Goal: Task Accomplishment & Management: Complete application form

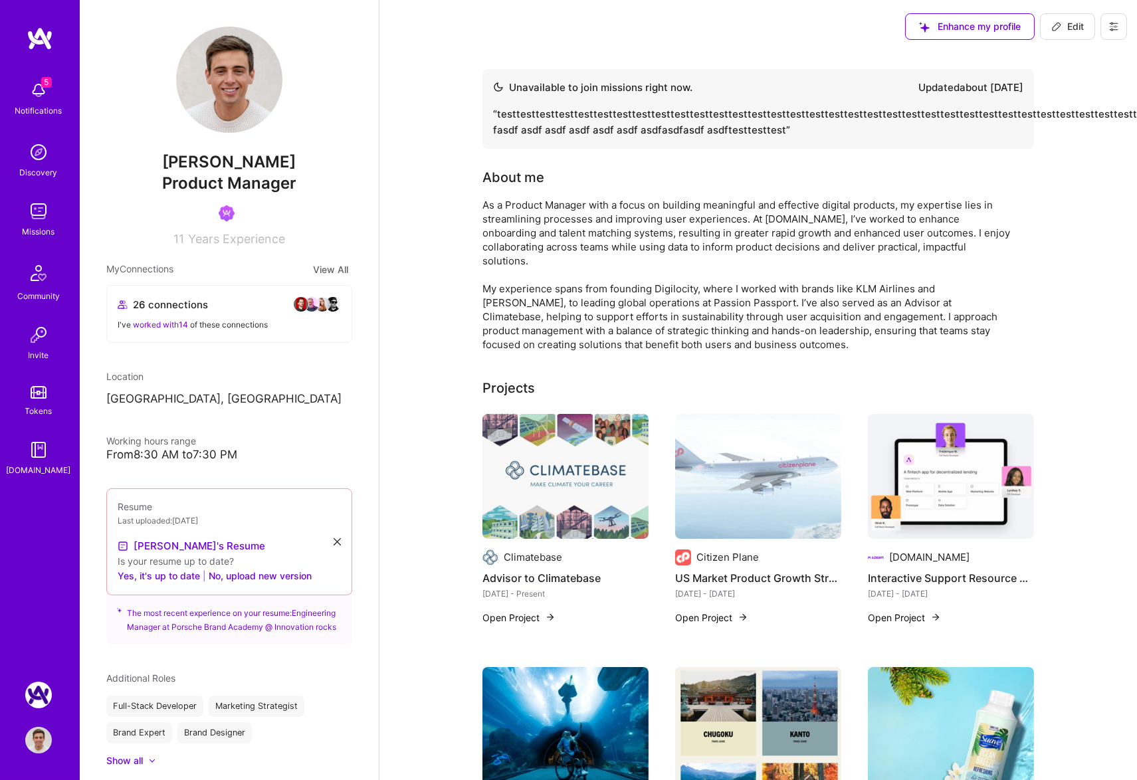
drag, startPoint x: 1121, startPoint y: 28, endPoint x: 1112, endPoint y: 37, distance: 12.7
click at [1121, 28] on button at bounding box center [1113, 26] width 27 height 27
click at [1061, 56] on button "Settings" at bounding box center [1077, 57] width 100 height 34
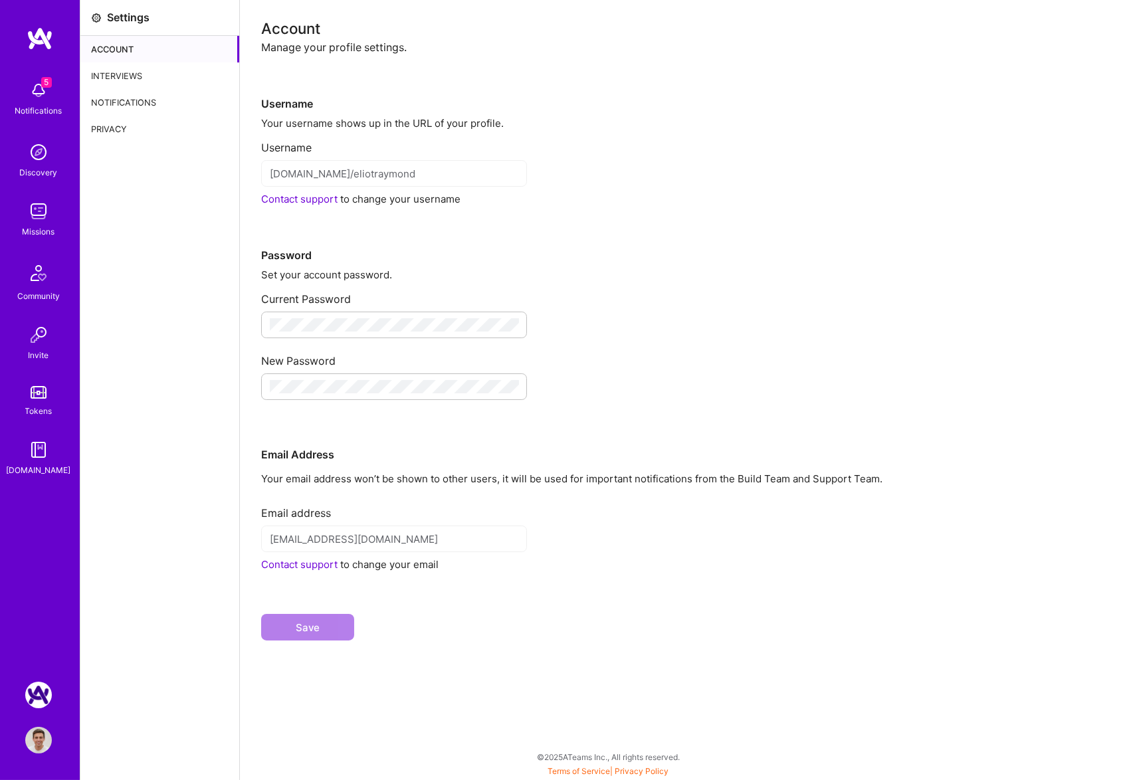
click at [137, 78] on div "Interviews" at bounding box center [159, 75] width 159 height 27
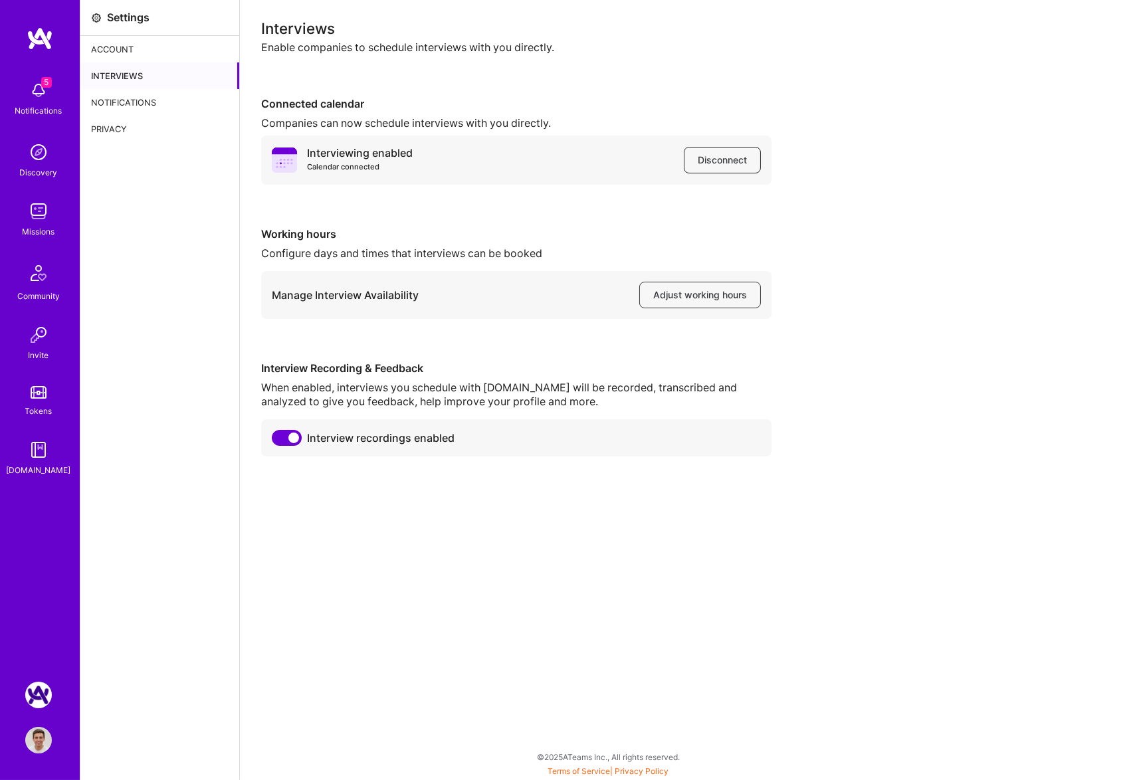
click at [724, 159] on span "Disconnect" at bounding box center [722, 160] width 49 height 13
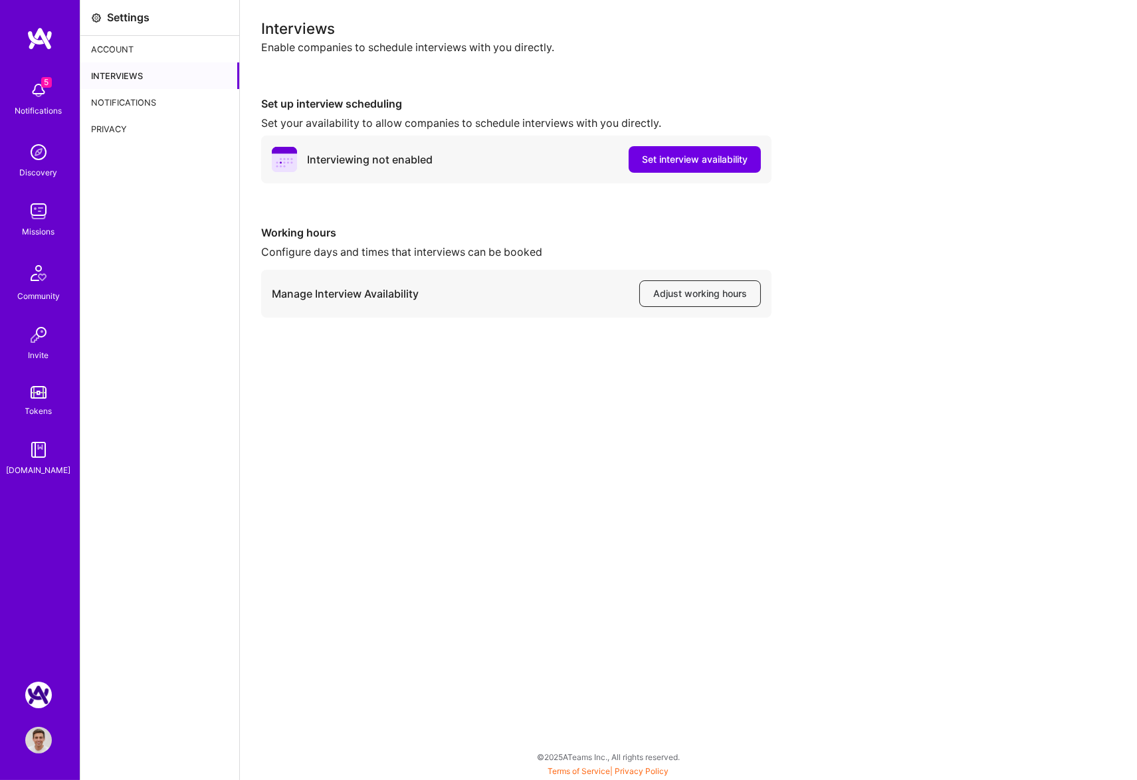
click at [705, 291] on span "Adjust working hours" at bounding box center [700, 293] width 94 height 13
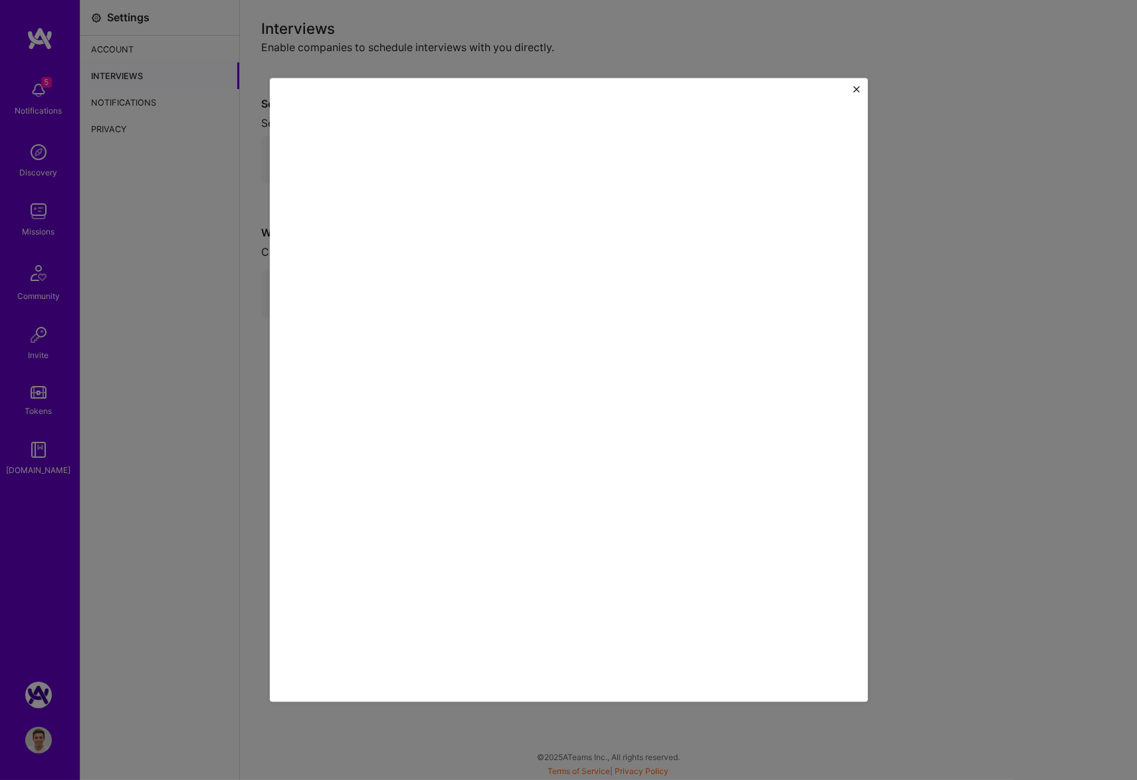
click at [857, 91] on img "Close" at bounding box center [856, 89] width 7 height 7
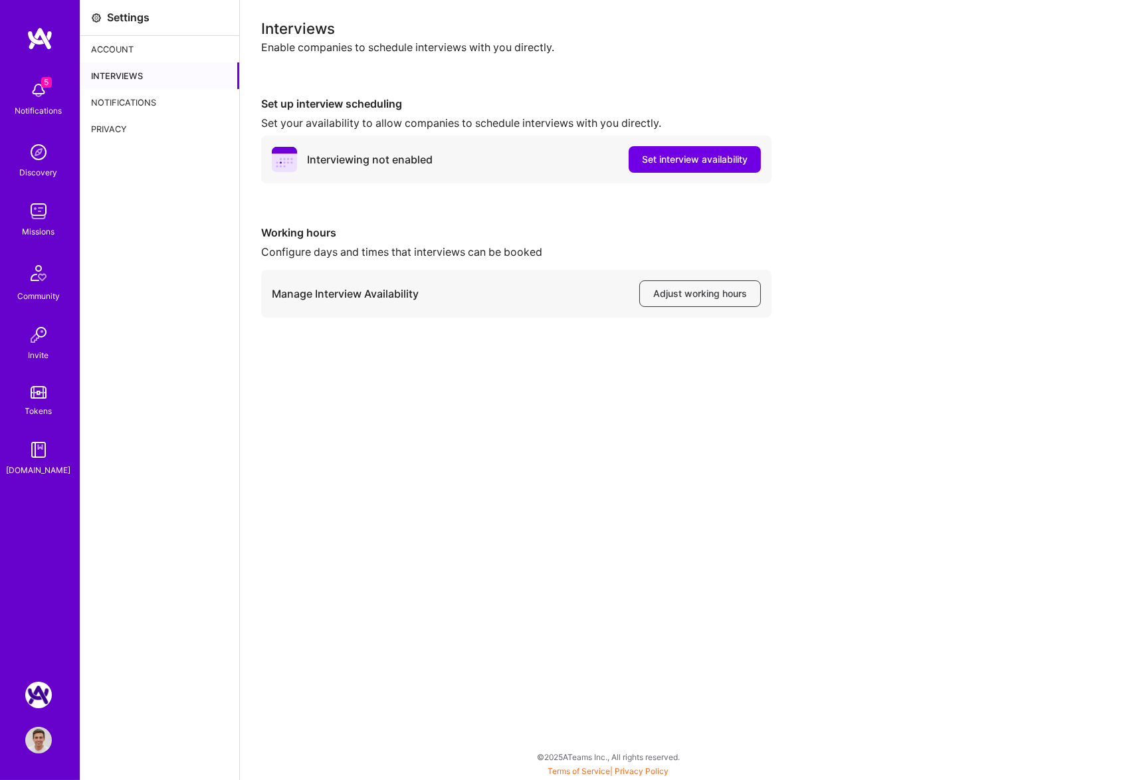
click at [927, 227] on div "Working hours Configure days and times that interviews can be booked Manage Int…" at bounding box center [688, 272] width 855 height 92
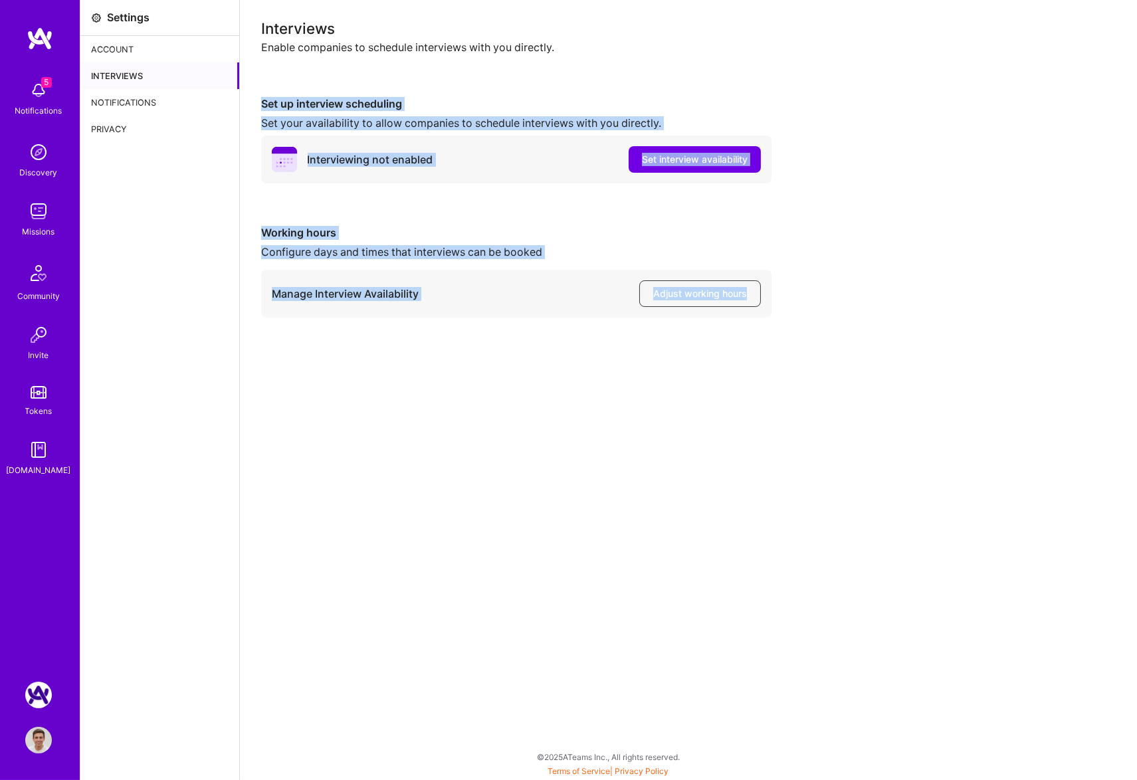
drag, startPoint x: 339, startPoint y: 245, endPoint x: 257, endPoint y: 103, distance: 163.5
click at [257, 103] on div "Interviews Enable companies to schedule interviews with you directly. Set up in…" at bounding box center [688, 390] width 897 height 780
drag, startPoint x: 255, startPoint y: 97, endPoint x: 823, endPoint y: 333, distance: 615.2
click at [823, 333] on div "Interviews Enable companies to schedule interviews with you directly. Set up in…" at bounding box center [688, 390] width 897 height 780
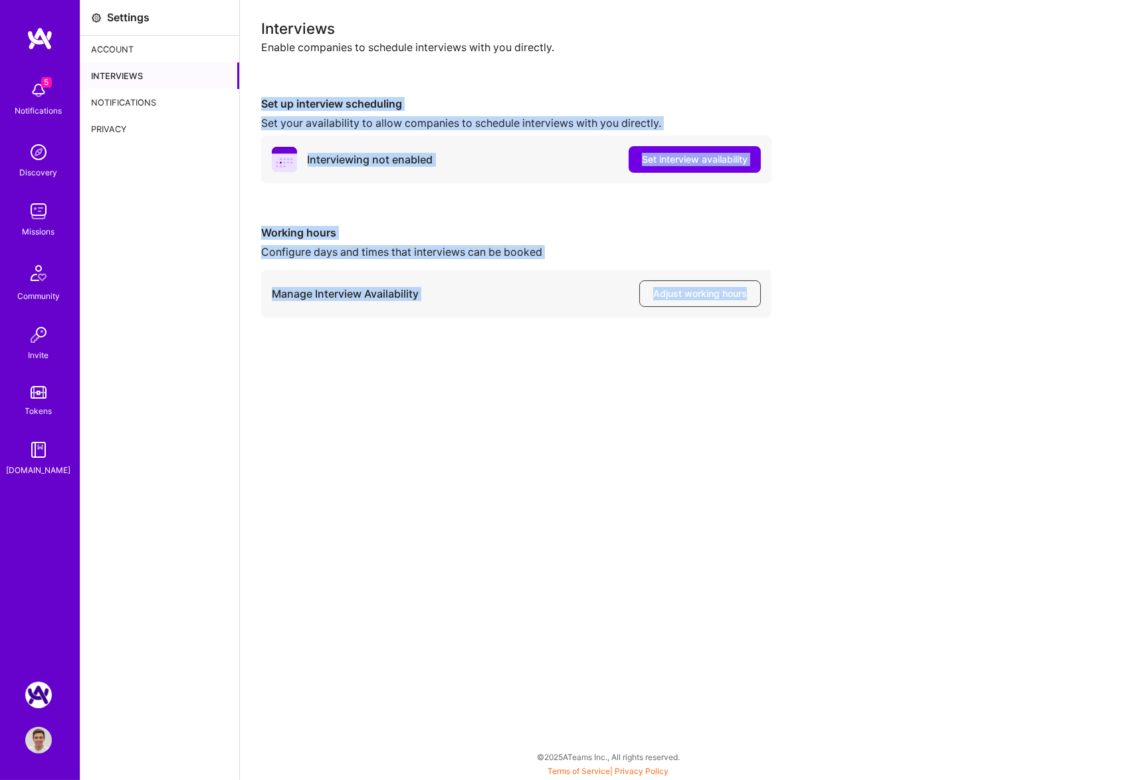
click at [823, 333] on div "Interviews Enable companies to schedule interviews with you directly. Set up in…" at bounding box center [688, 390] width 897 height 780
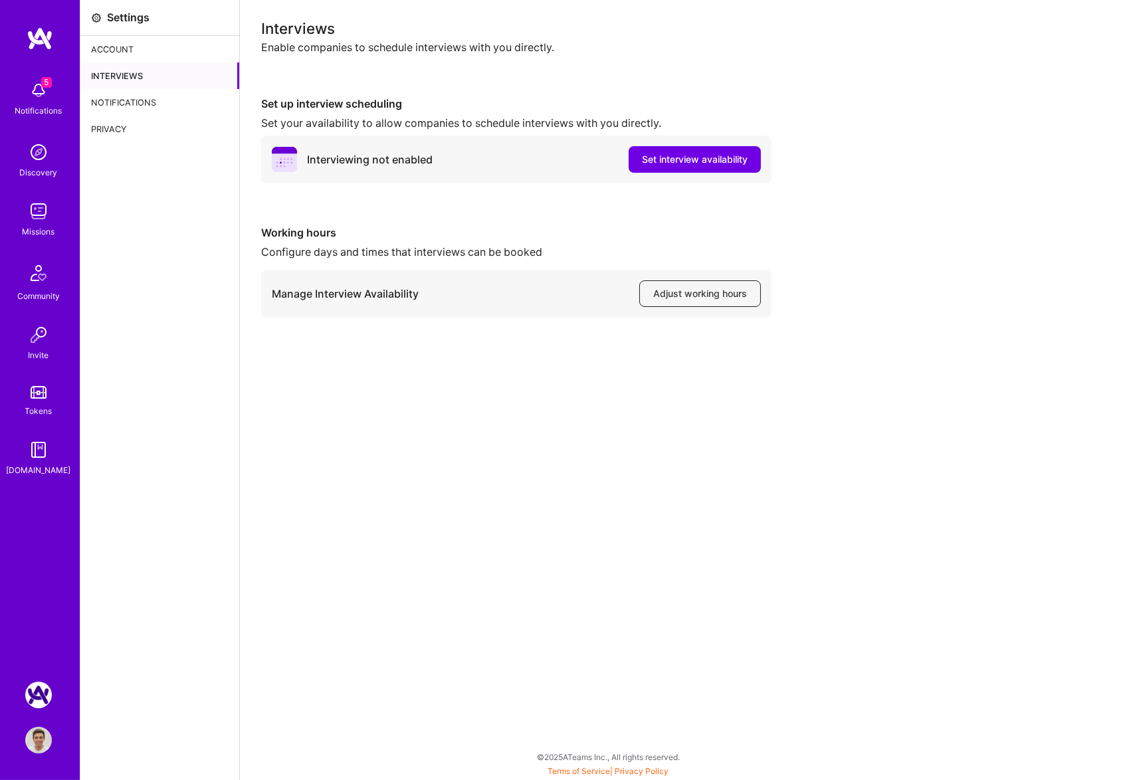
click at [690, 294] on span "Adjust working hours" at bounding box center [700, 293] width 94 height 13
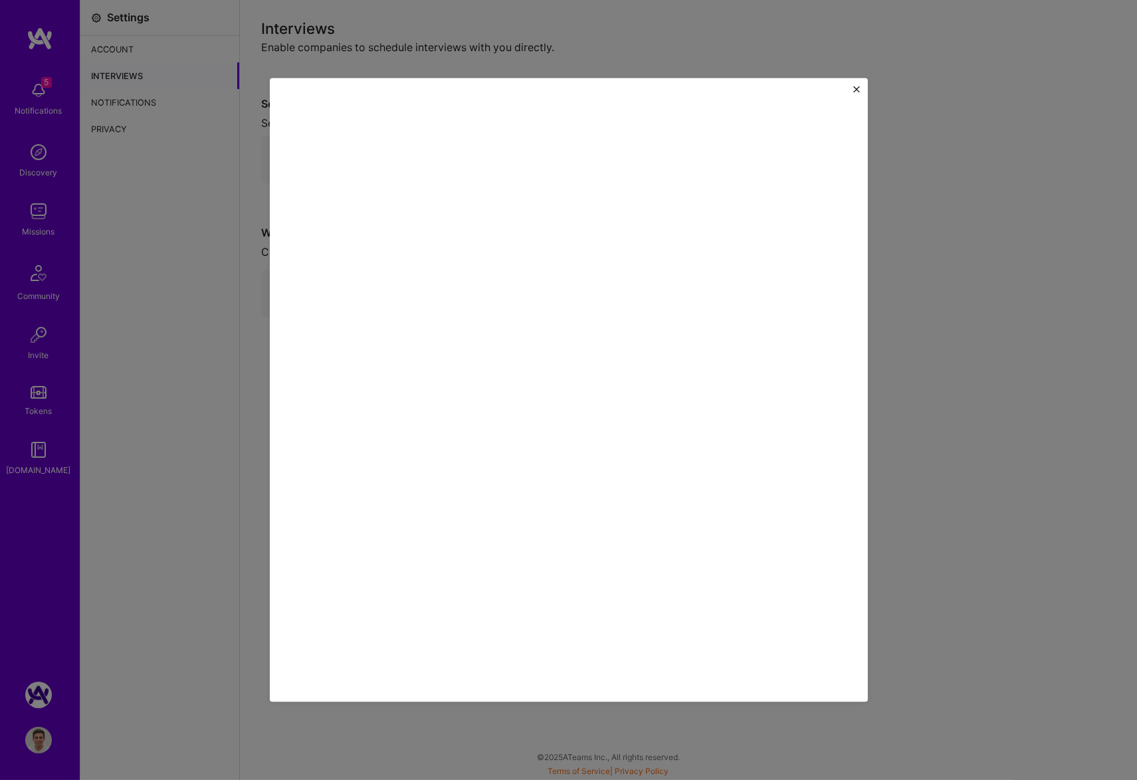
click at [853, 88] on img "Close" at bounding box center [856, 89] width 7 height 7
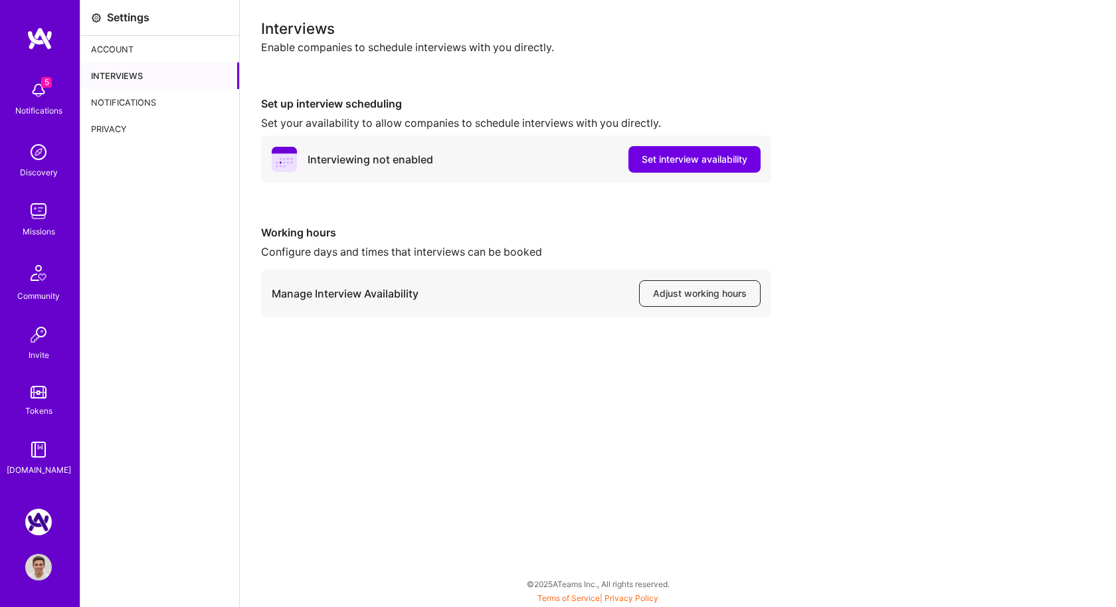
click at [673, 291] on span "Adjust working hours" at bounding box center [700, 293] width 94 height 13
click at [686, 157] on span "Set interview availability" at bounding box center [695, 159] width 106 height 13
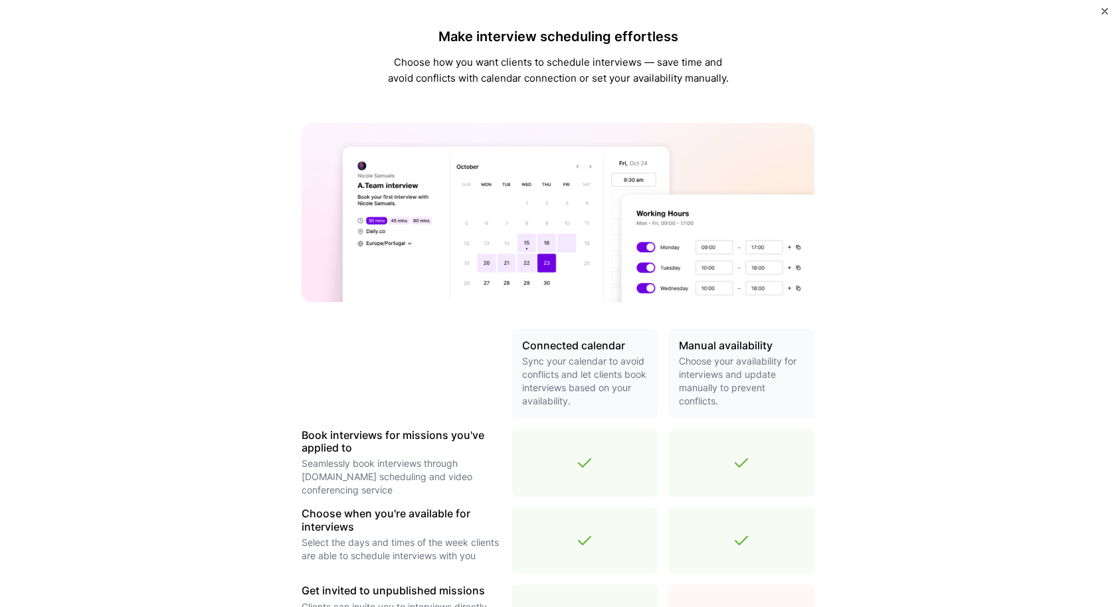
click at [1102, 10] on img "Close" at bounding box center [1105, 11] width 7 height 7
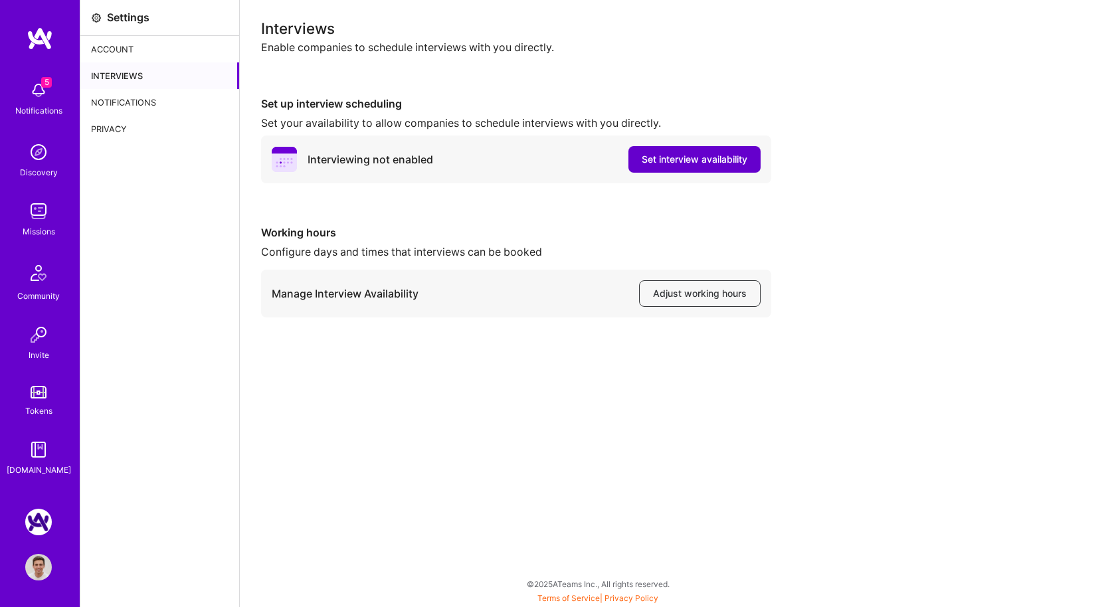
click at [680, 157] on span "Set interview availability" at bounding box center [695, 159] width 106 height 13
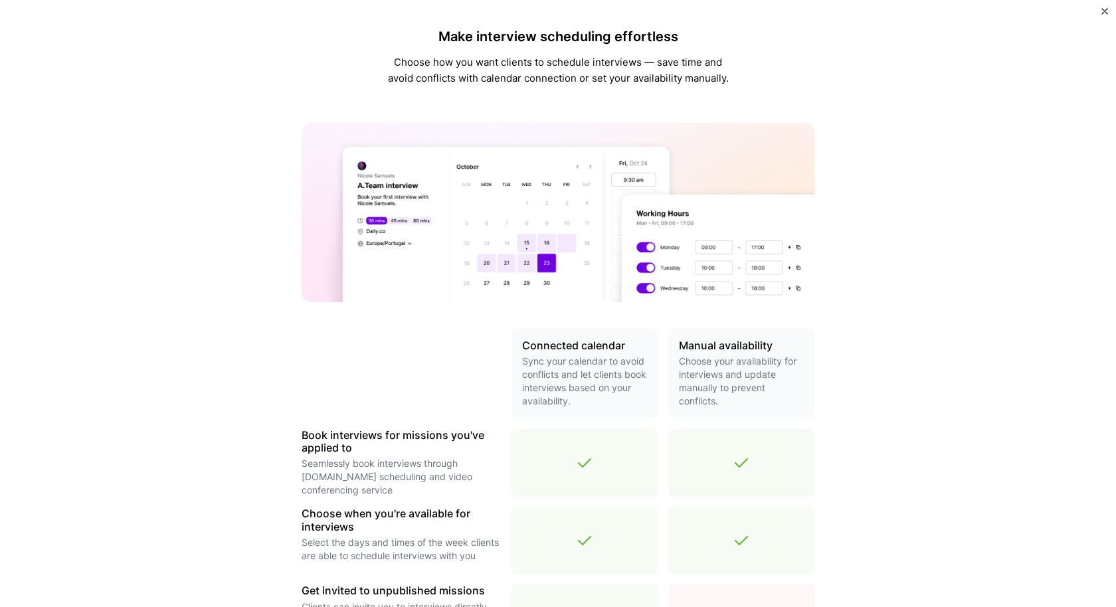
scroll to position [323, 0]
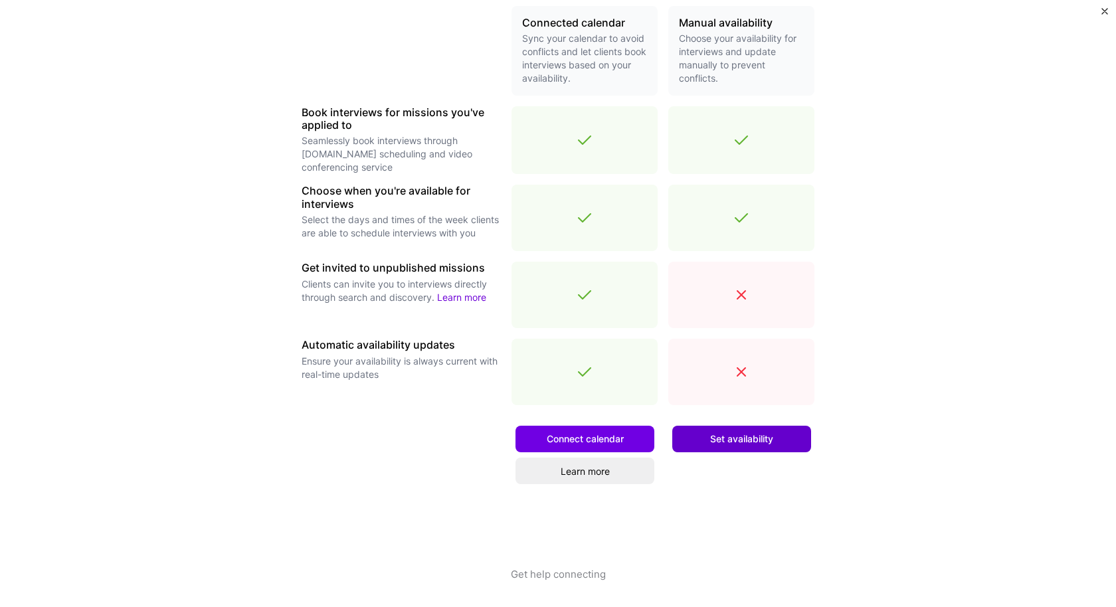
click at [742, 447] on button "Set availability" at bounding box center [742, 439] width 139 height 27
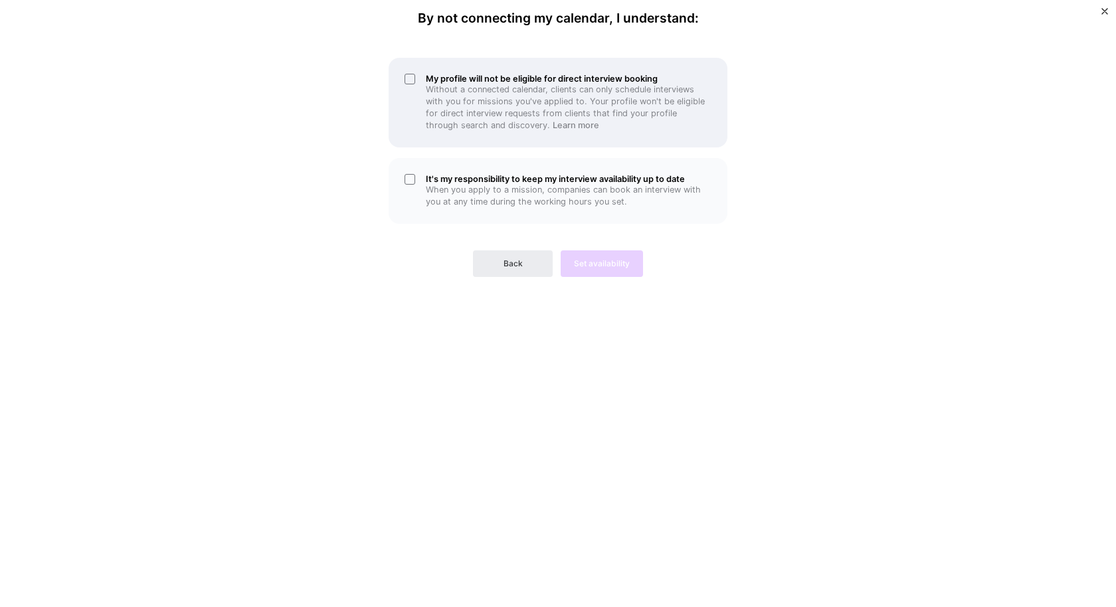
click at [449, 118] on p "Without a connected calendar, clients can only schedule interviews with you for…" at bounding box center [569, 108] width 286 height 48
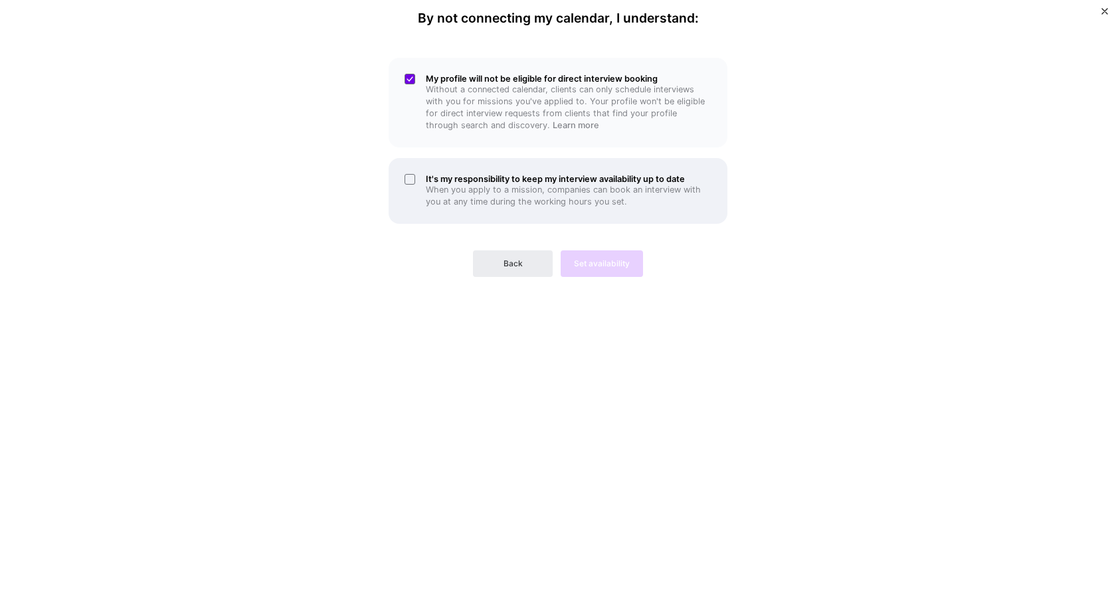
click at [455, 187] on p "When you apply to a mission, companies can book an interview with you at any ti…" at bounding box center [569, 196] width 286 height 24
click at [589, 256] on button "Set availability" at bounding box center [602, 264] width 82 height 27
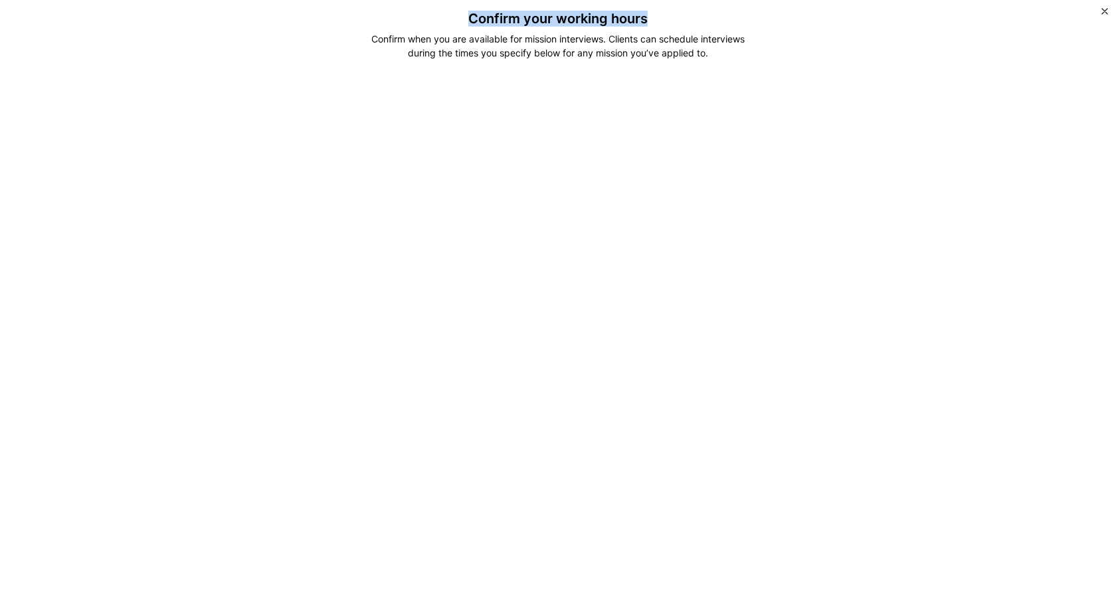
drag, startPoint x: 306, startPoint y: 25, endPoint x: 722, endPoint y: 60, distance: 418.2
click at [722, 60] on div "Confirm your working hours Confirm when you are available for mission interview…" at bounding box center [558, 582] width 565 height 1142
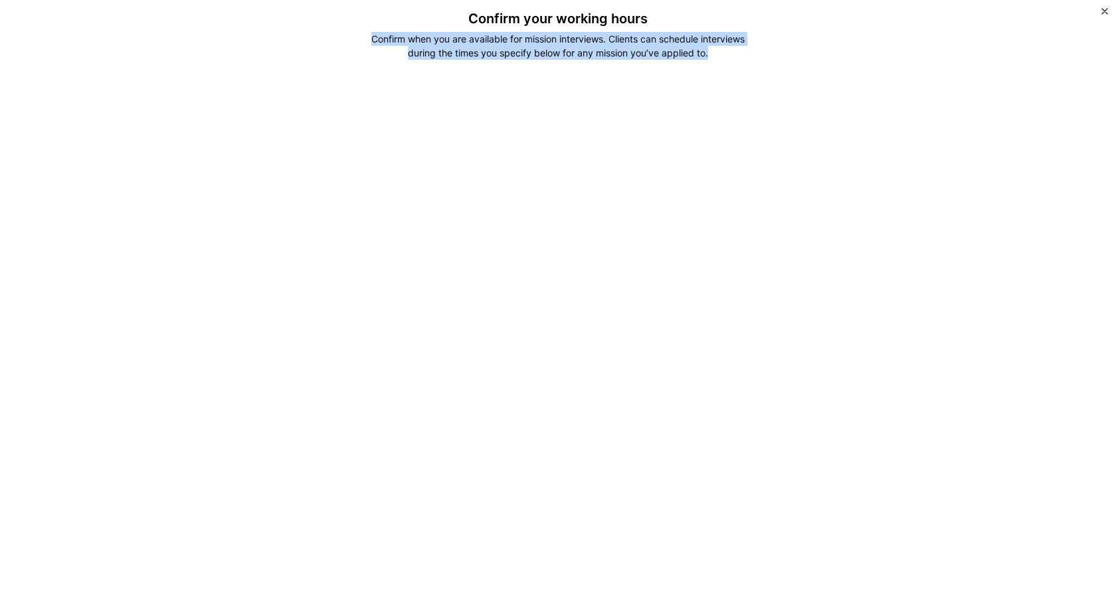
drag, startPoint x: 362, startPoint y: 33, endPoint x: 716, endPoint y: 52, distance: 354.7
click at [716, 52] on div "Confirm when you are available for mission interviews. Clients can schedule int…" at bounding box center [558, 46] width 395 height 28
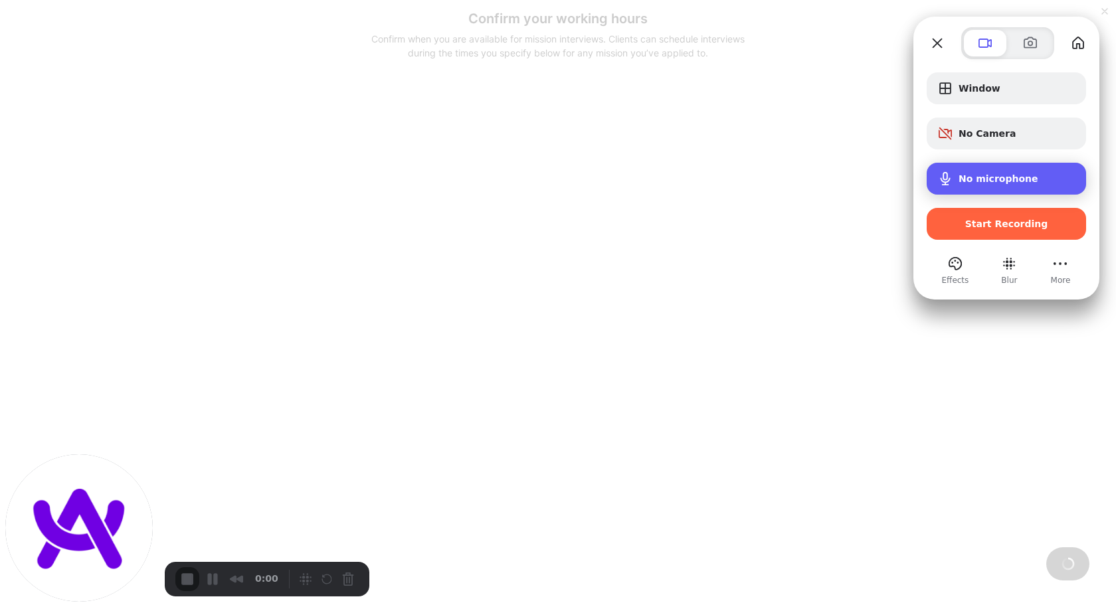
click at [968, 183] on span "No microphone" at bounding box center [999, 178] width 80 height 11
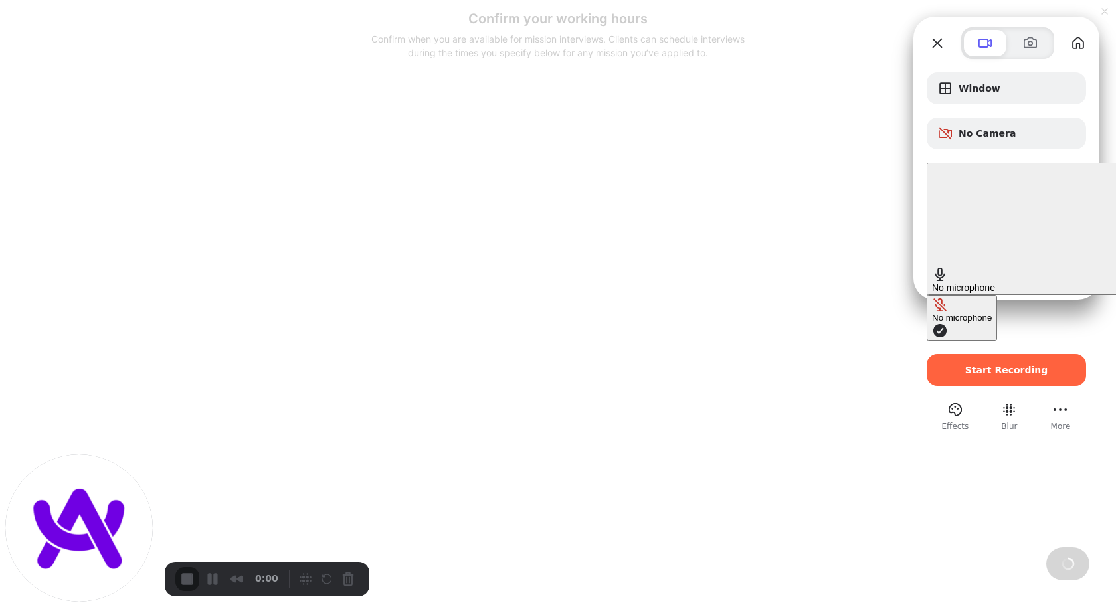
click at [932, 323] on span "Microphone options" at bounding box center [940, 331] width 16 height 16
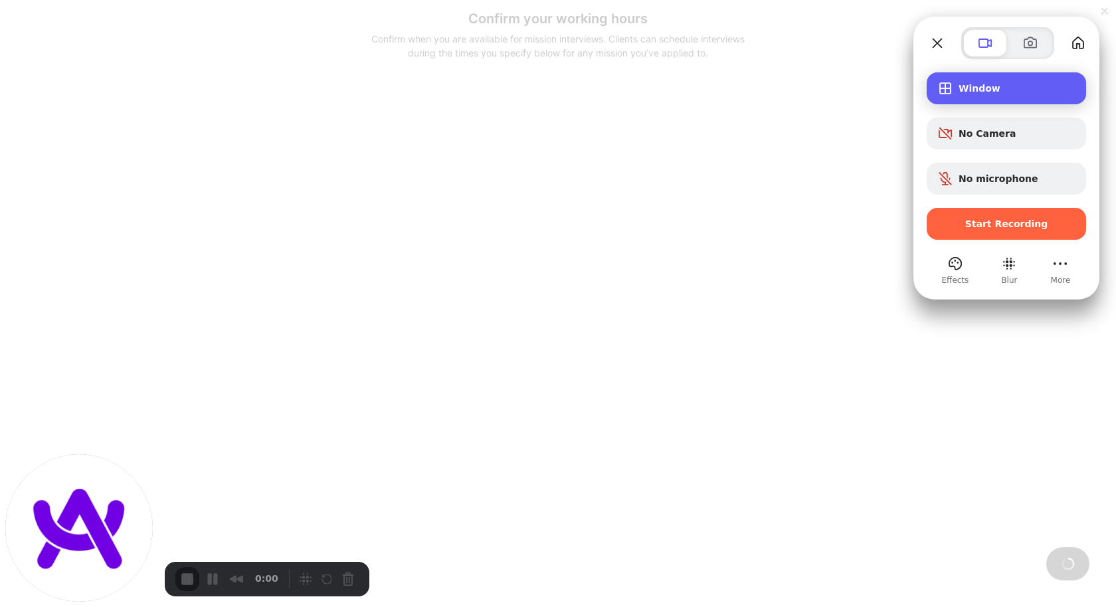
click at [953, 92] on span "Recording options" at bounding box center [946, 88] width 16 height 16
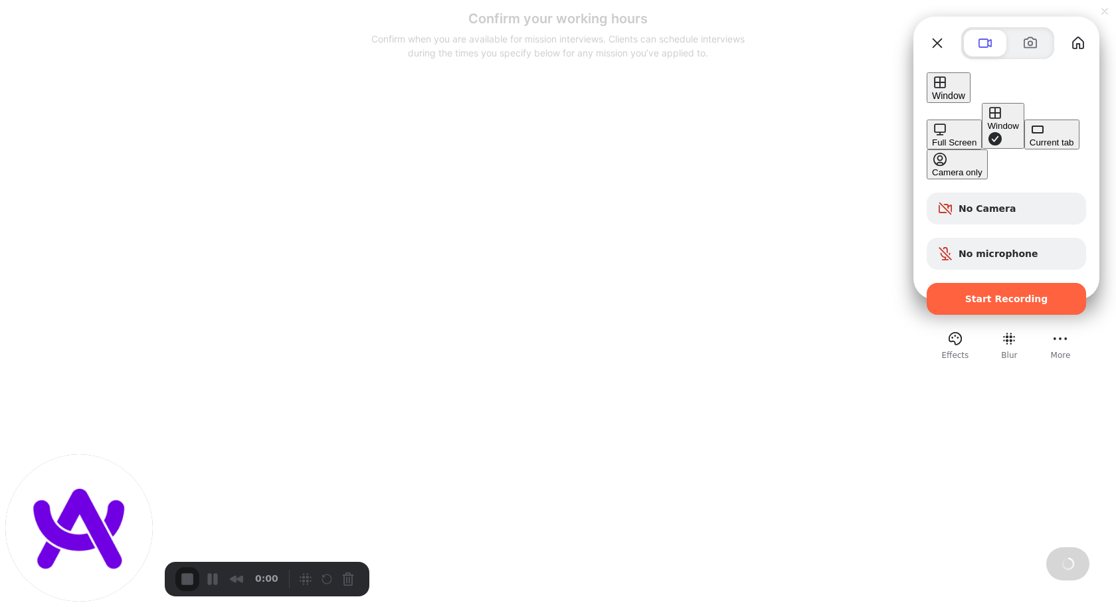
click at [1030, 148] on div "Current tab" at bounding box center [1052, 143] width 45 height 10
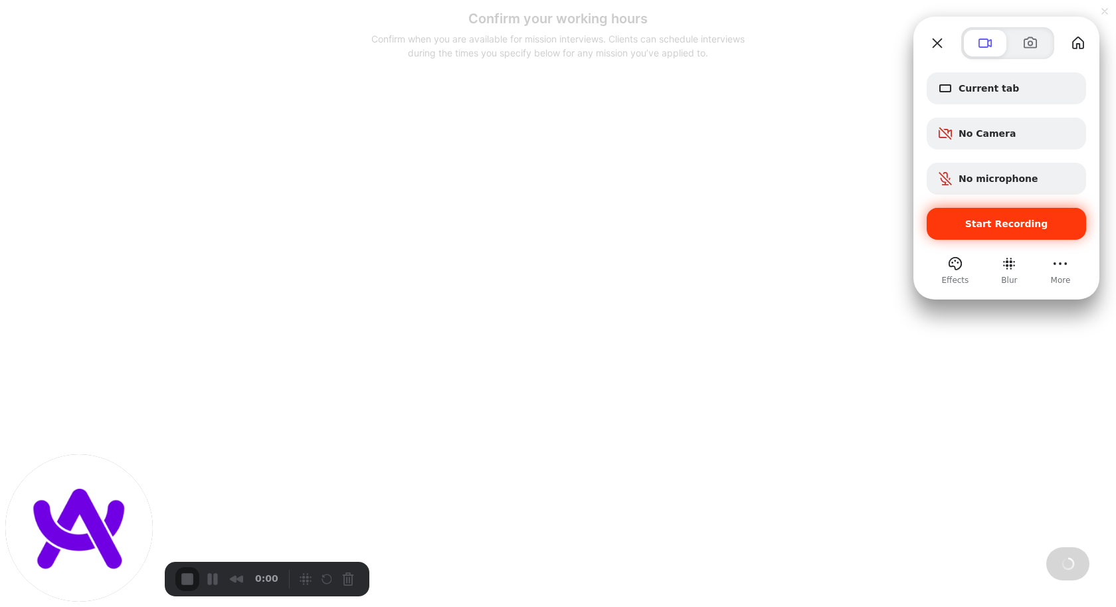
click at [964, 227] on span "Start Recording" at bounding box center [1007, 224] width 138 height 11
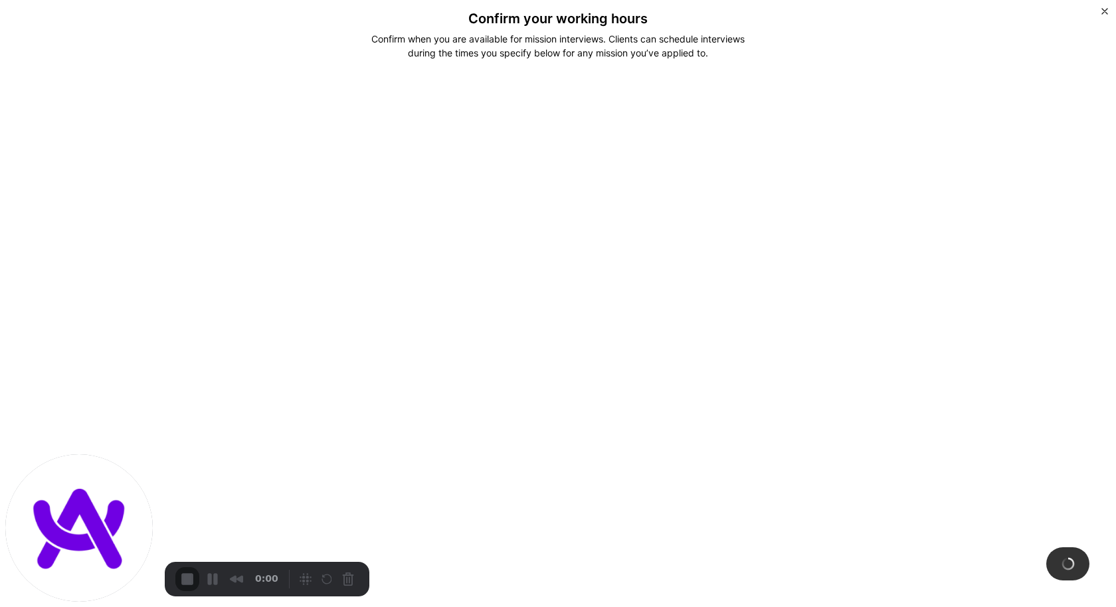
click at [1105, 11] on img "Close" at bounding box center [1105, 11] width 7 height 7
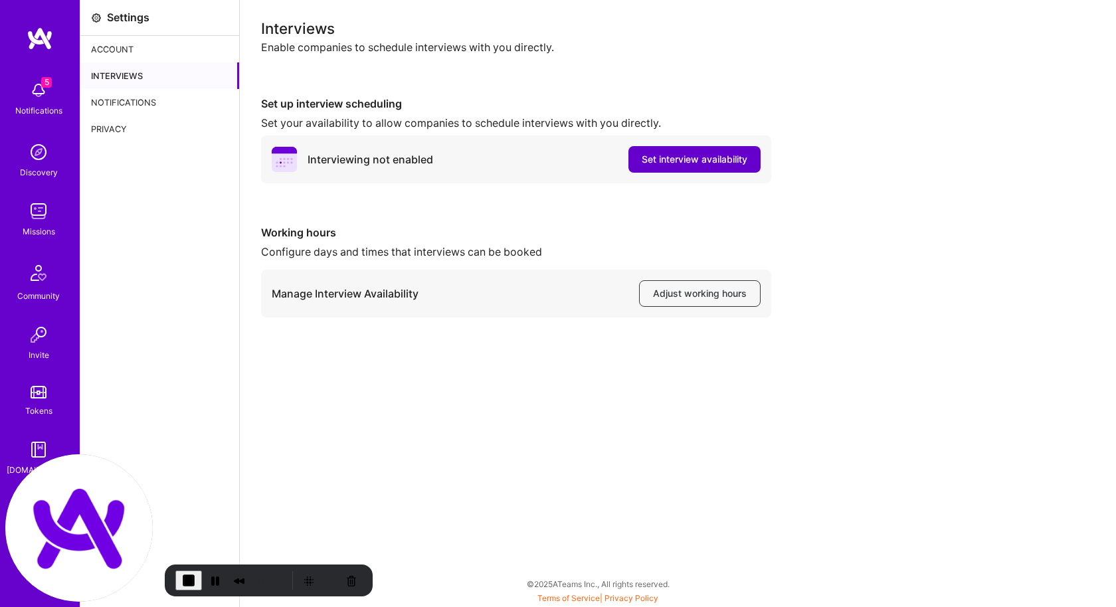
click at [699, 159] on span "Set interview availability" at bounding box center [695, 159] width 106 height 13
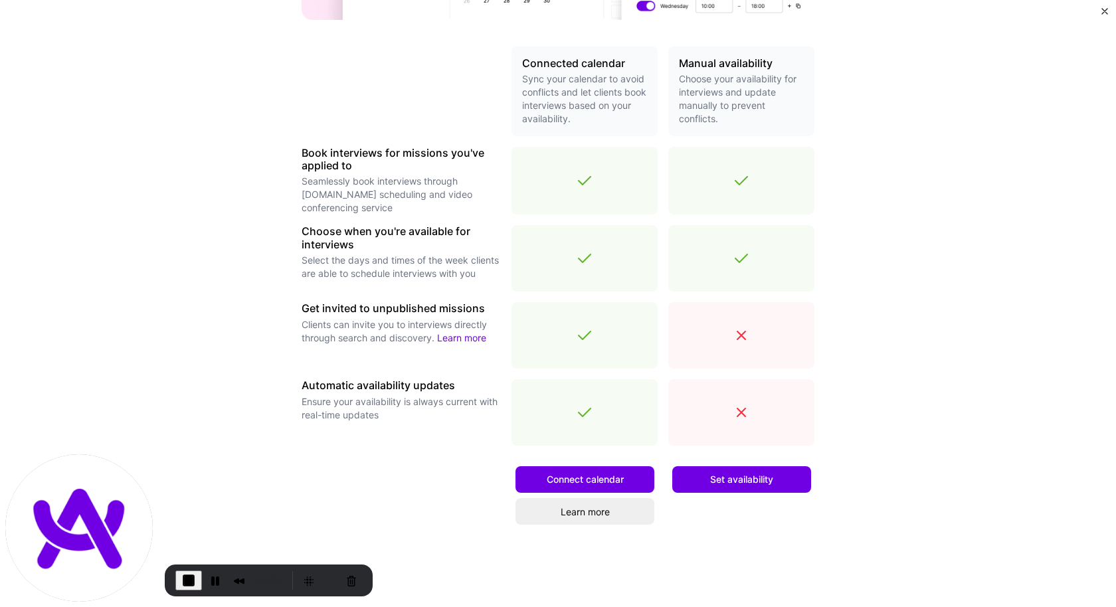
scroll to position [323, 0]
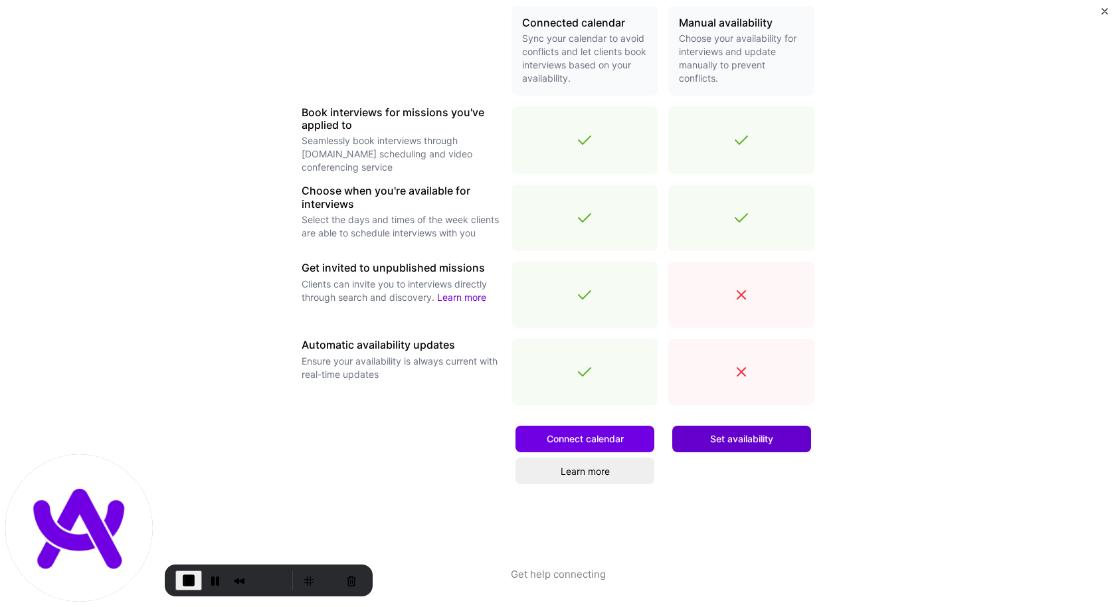
click at [716, 445] on button "Set availability" at bounding box center [742, 439] width 139 height 27
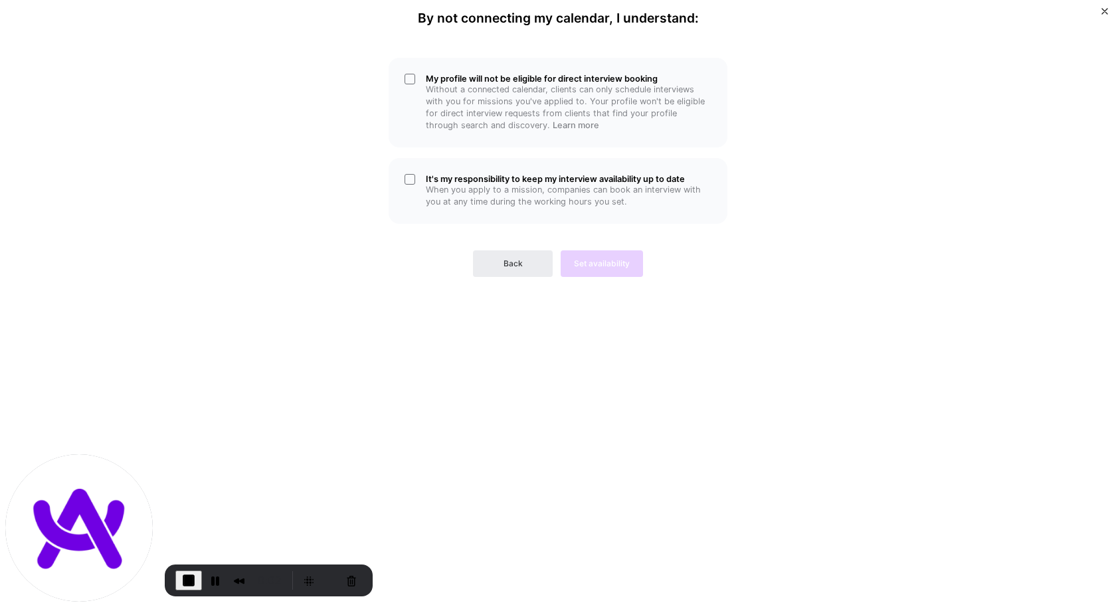
scroll to position [0, 0]
click at [483, 106] on p "Without a connected calendar, clients can only schedule interviews with you for…" at bounding box center [569, 108] width 286 height 48
click at [488, 178] on h5 "It's my responsibility to keep my interview availability up to date" at bounding box center [569, 179] width 286 height 10
click at [591, 269] on span "Set availability" at bounding box center [602, 264] width 56 height 12
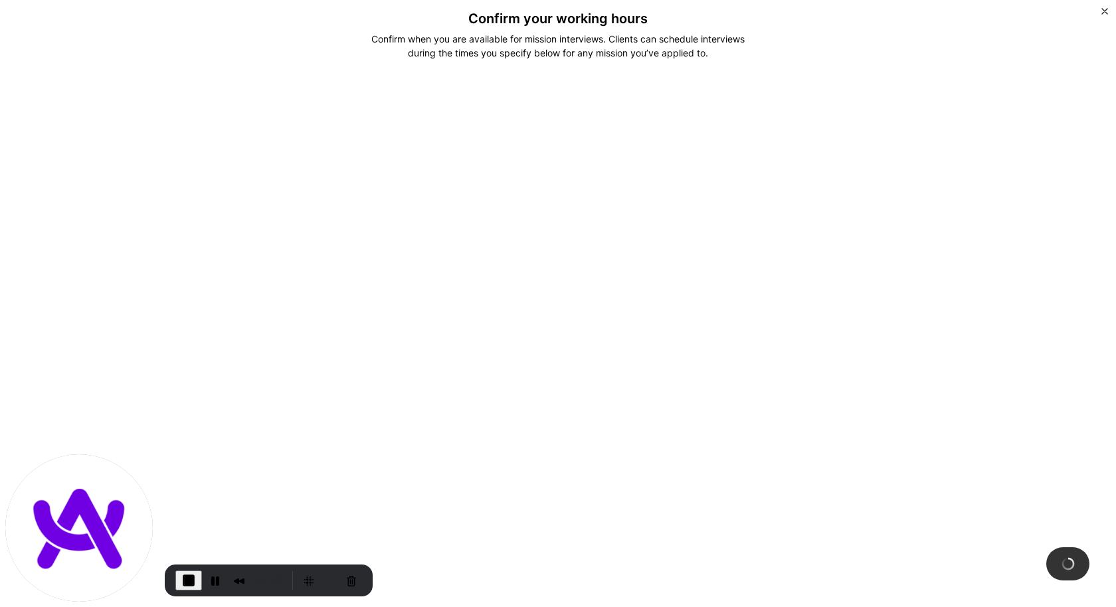
drag, startPoint x: 1028, startPoint y: 538, endPoint x: 1059, endPoint y: 542, distance: 30.9
click at [1094, 579] on div "Confirm your working hours Confirm when you are available for mission interview…" at bounding box center [558, 303] width 1116 height 607
click at [171, 581] on div "0:40" at bounding box center [269, 581] width 208 height 32
click at [178, 581] on button "End Recording" at bounding box center [188, 581] width 27 height 20
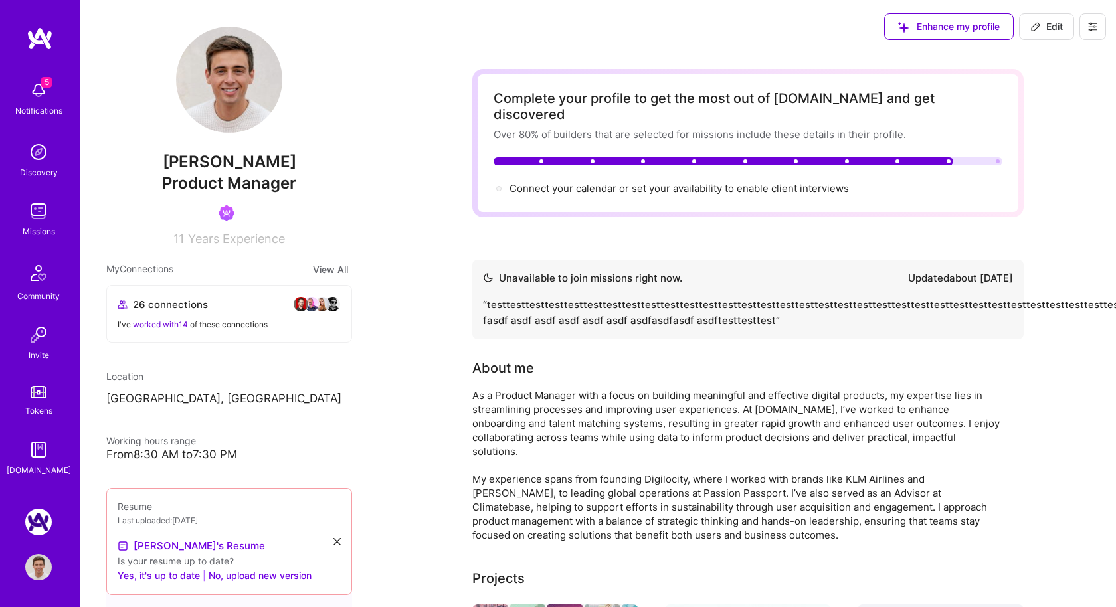
click at [1092, 29] on icon at bounding box center [1093, 27] width 8 height 8
click at [1071, 56] on button "Settings" at bounding box center [1057, 57] width 100 height 34
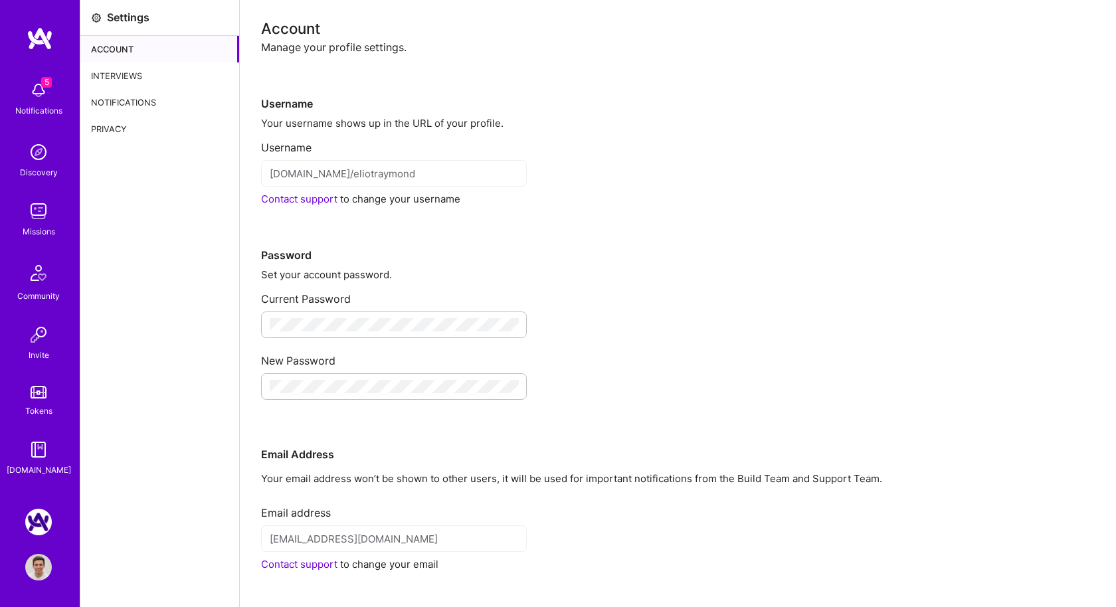
click at [147, 73] on div "Interviews" at bounding box center [159, 75] width 159 height 27
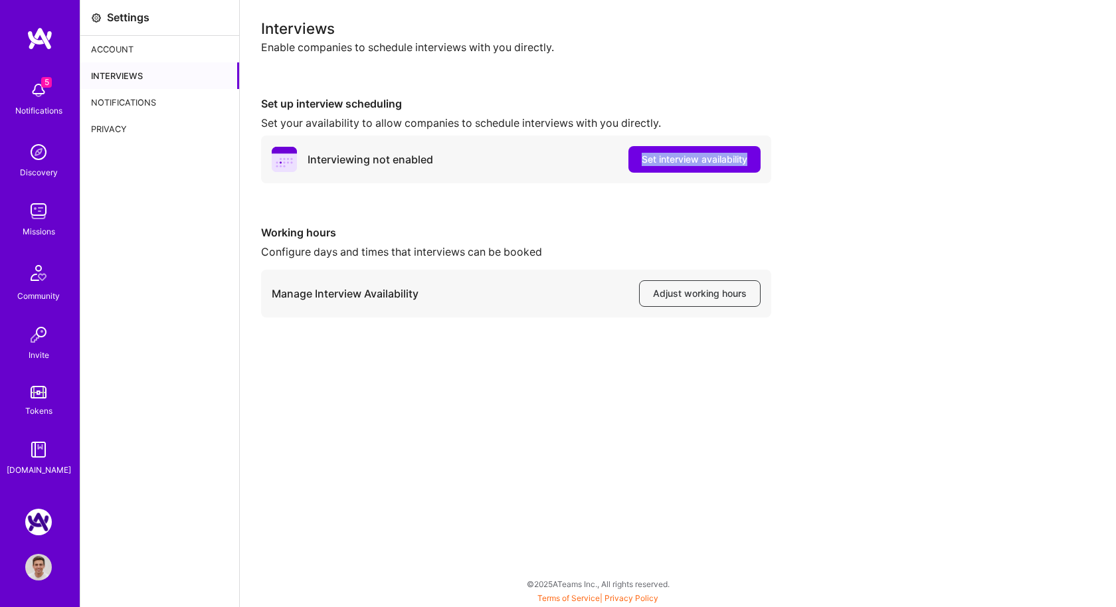
drag, startPoint x: 614, startPoint y: 153, endPoint x: 784, endPoint y: 158, distance: 170.2
click at [784, 158] on div "Set up interview scheduling Set your availability to allow companies to schedul…" at bounding box center [678, 140] width 834 height 86
copy span "Set interview availability"
click at [710, 166] on button "Set interview availability" at bounding box center [695, 159] width 132 height 27
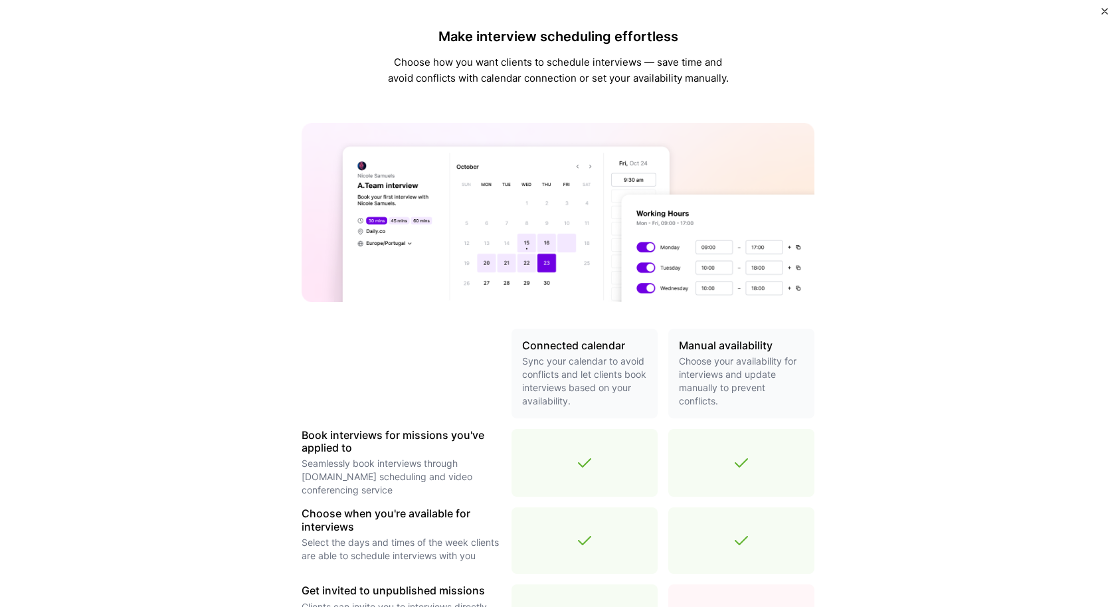
scroll to position [323, 0]
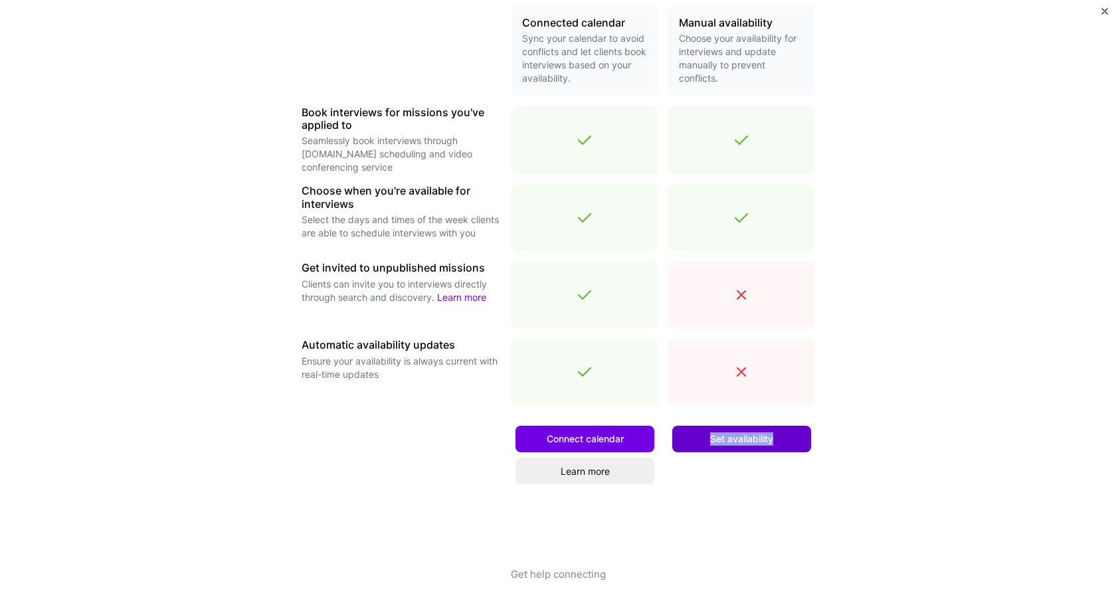
drag, startPoint x: 814, startPoint y: 436, endPoint x: 686, endPoint y: 431, distance: 128.3
click at [686, 431] on div "Set availability" at bounding box center [742, 492] width 146 height 152
copy span "Set availability"
click at [734, 432] on button "Set availability" at bounding box center [742, 439] width 139 height 27
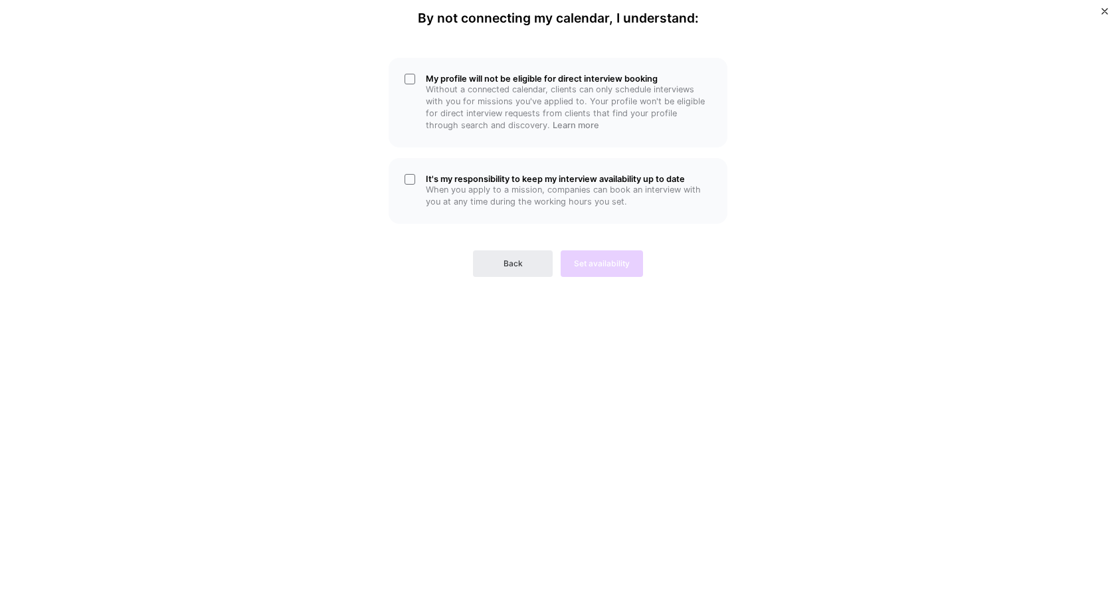
scroll to position [0, 0]
click at [573, 184] on p "When you apply to a mission, companies can book an interview with you at any ti…" at bounding box center [569, 196] width 286 height 24
click at [574, 112] on p "Without a connected calendar, clients can only schedule interviews with you for…" at bounding box center [569, 108] width 286 height 48
click at [584, 262] on span "Set availability" at bounding box center [602, 264] width 56 height 12
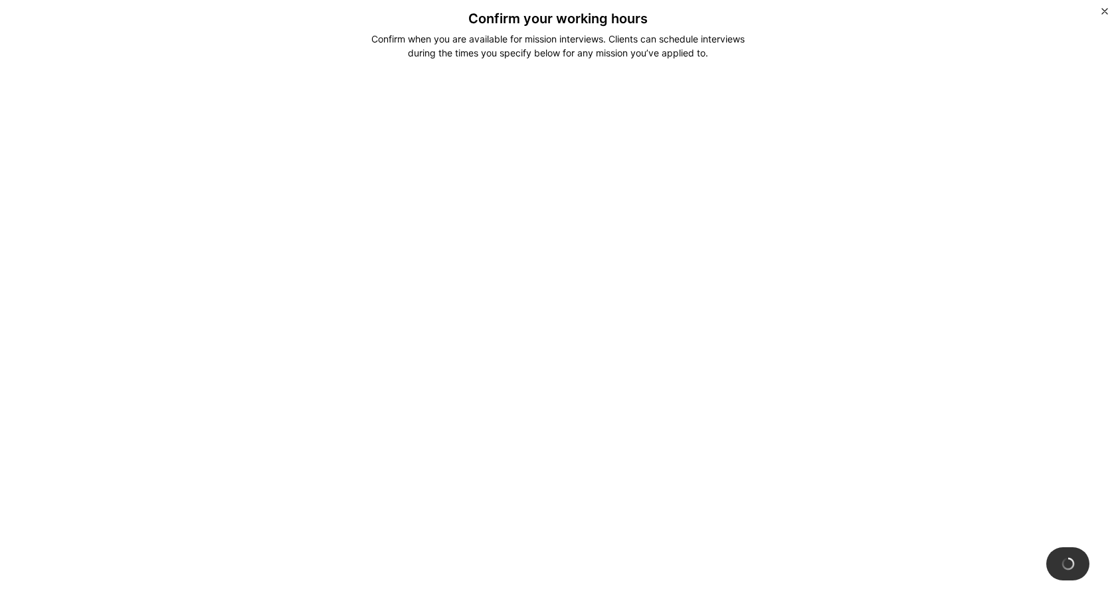
click at [1103, 13] on img "Close" at bounding box center [1105, 11] width 7 height 7
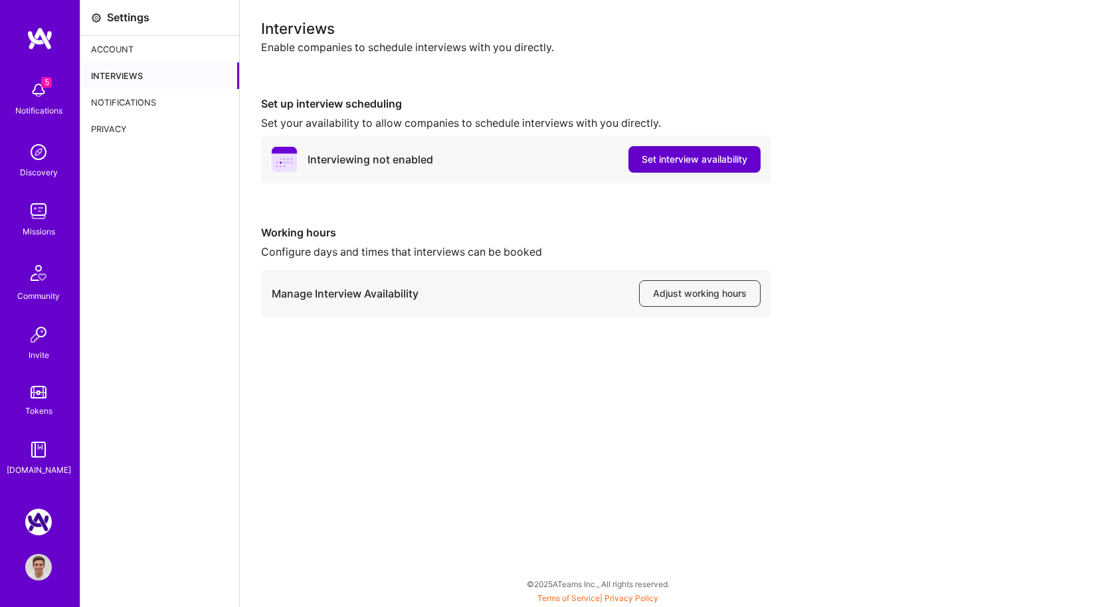
click at [678, 161] on span "Set interview availability" at bounding box center [695, 159] width 106 height 13
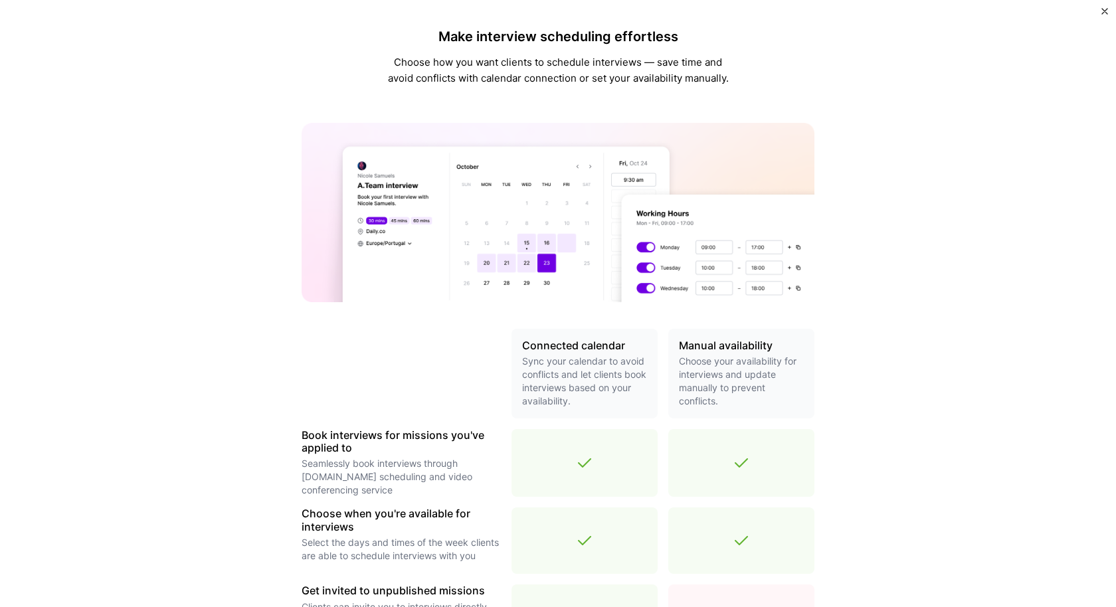
scroll to position [323, 0]
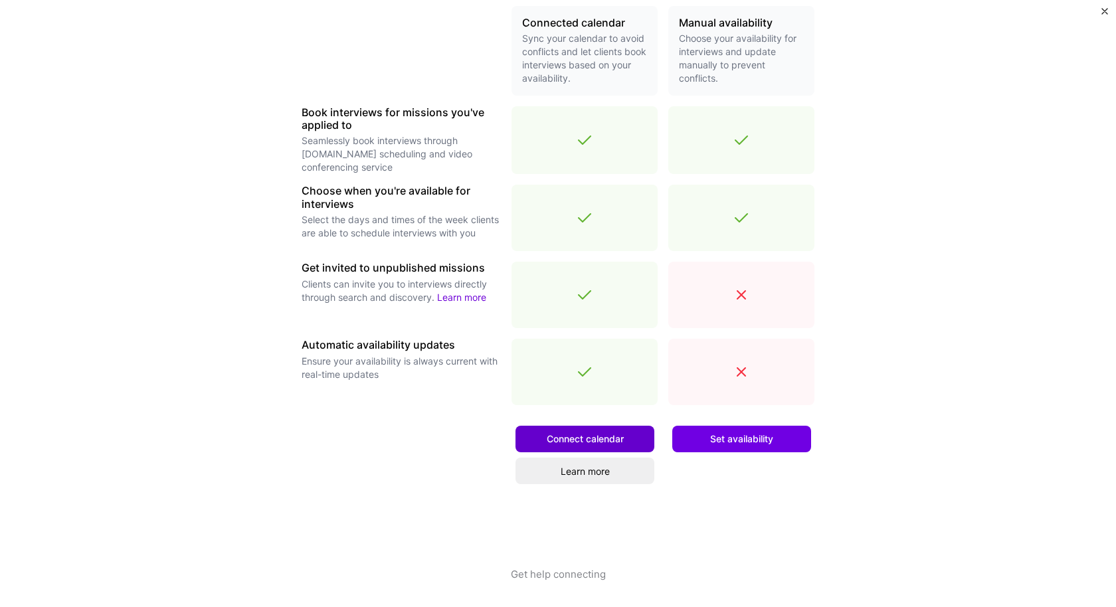
click at [564, 440] on span "Connect calendar" at bounding box center [585, 439] width 77 height 13
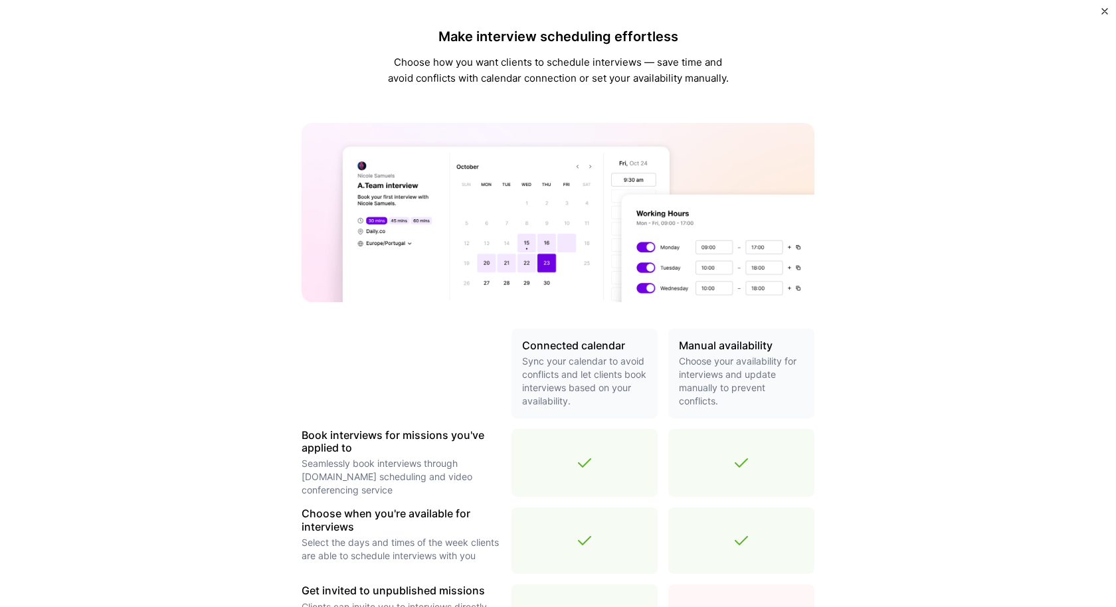
click at [1103, 8] on img "Close" at bounding box center [1105, 11] width 7 height 7
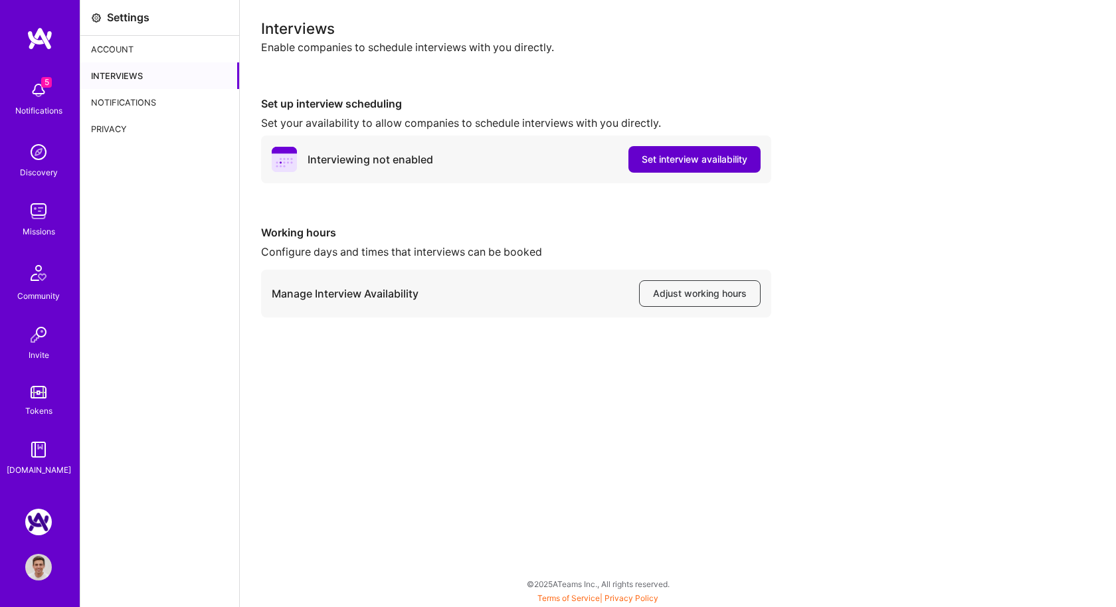
click at [666, 163] on span "Set interview availability" at bounding box center [695, 159] width 106 height 13
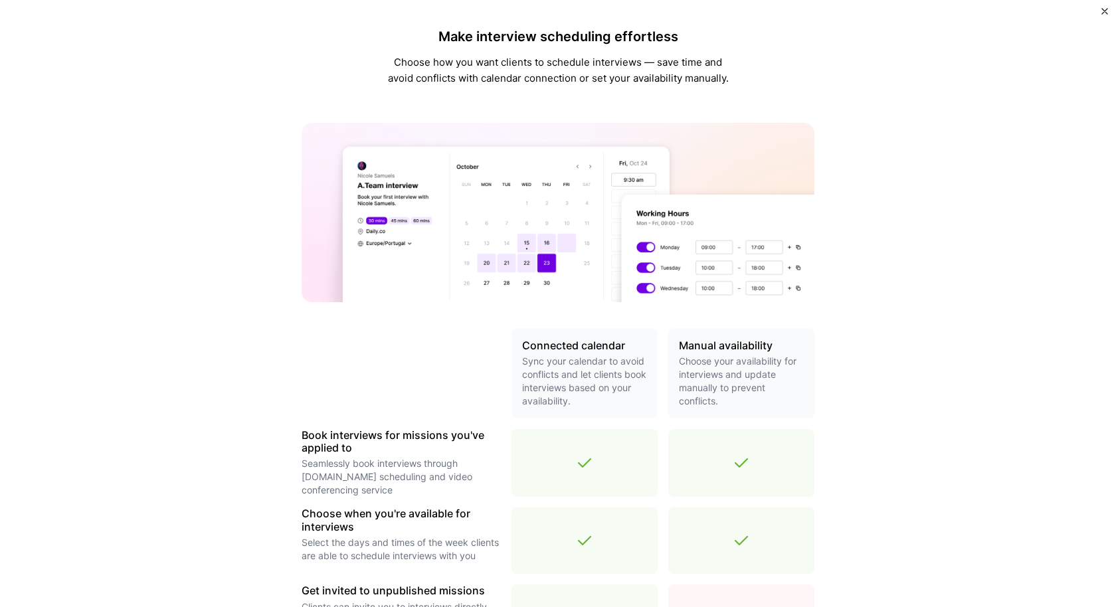
scroll to position [323, 0]
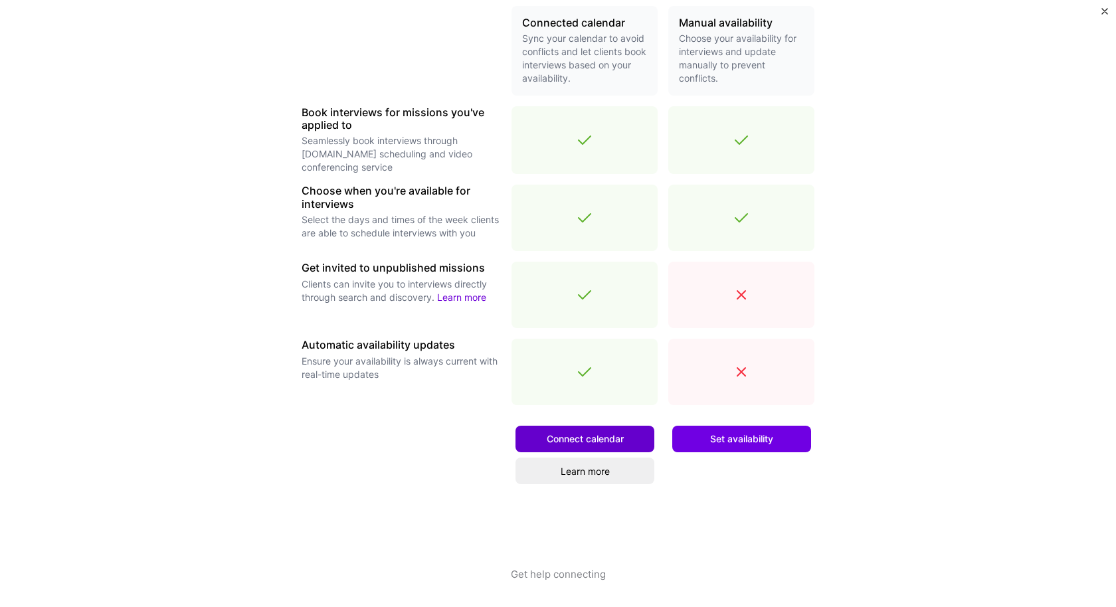
click at [572, 427] on button "Connect calendar" at bounding box center [585, 439] width 139 height 27
click at [571, 435] on span "Connect calendar" at bounding box center [585, 439] width 77 height 13
click at [550, 572] on button "Get help connecting" at bounding box center [558, 588] width 95 height 41
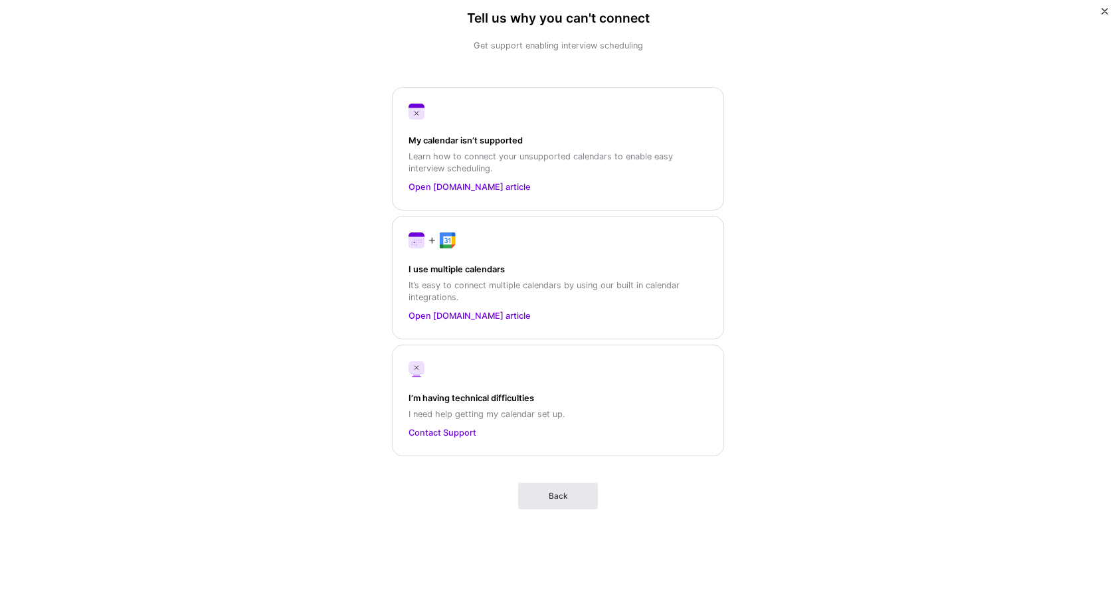
click at [560, 492] on span "Back" at bounding box center [558, 496] width 19 height 12
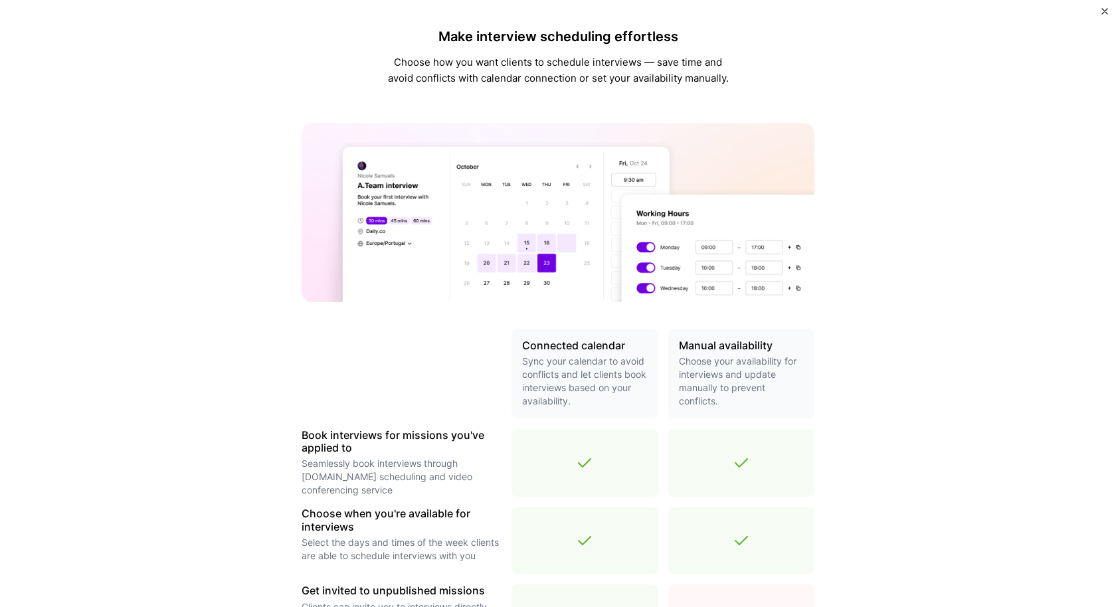
click at [1106, 15] on button "Close" at bounding box center [1105, 15] width 7 height 14
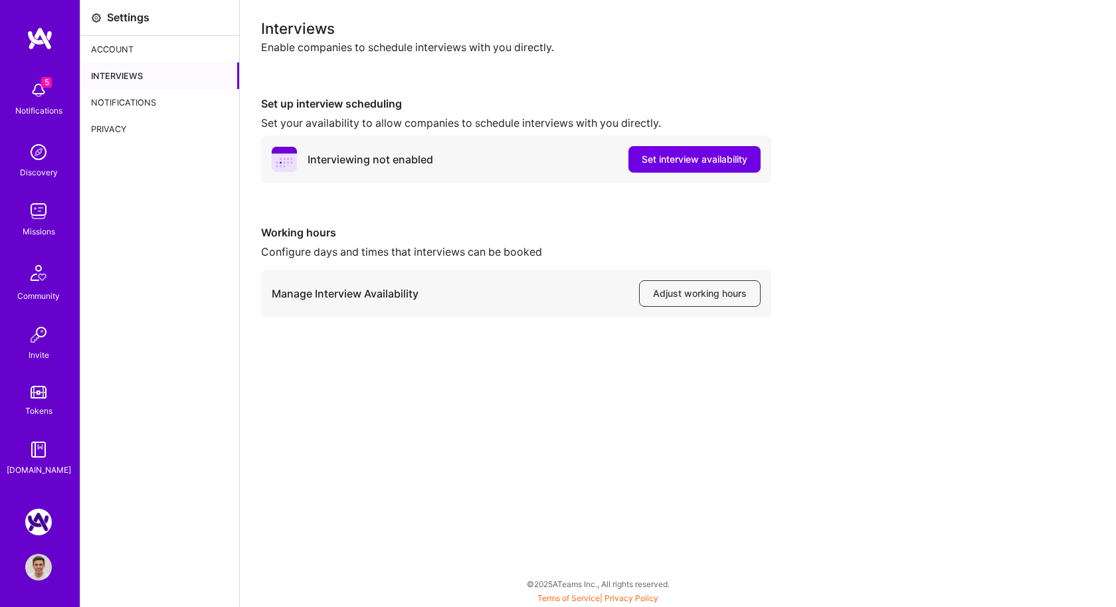
click at [41, 205] on img at bounding box center [38, 211] width 27 height 27
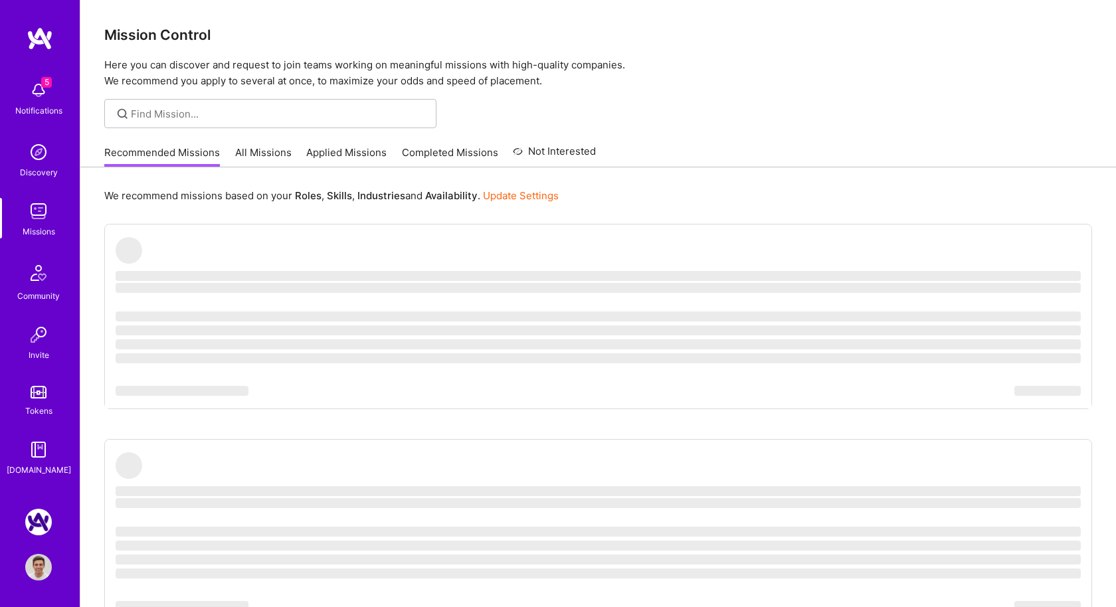
click at [239, 161] on link "All Missions" at bounding box center [263, 157] width 56 height 22
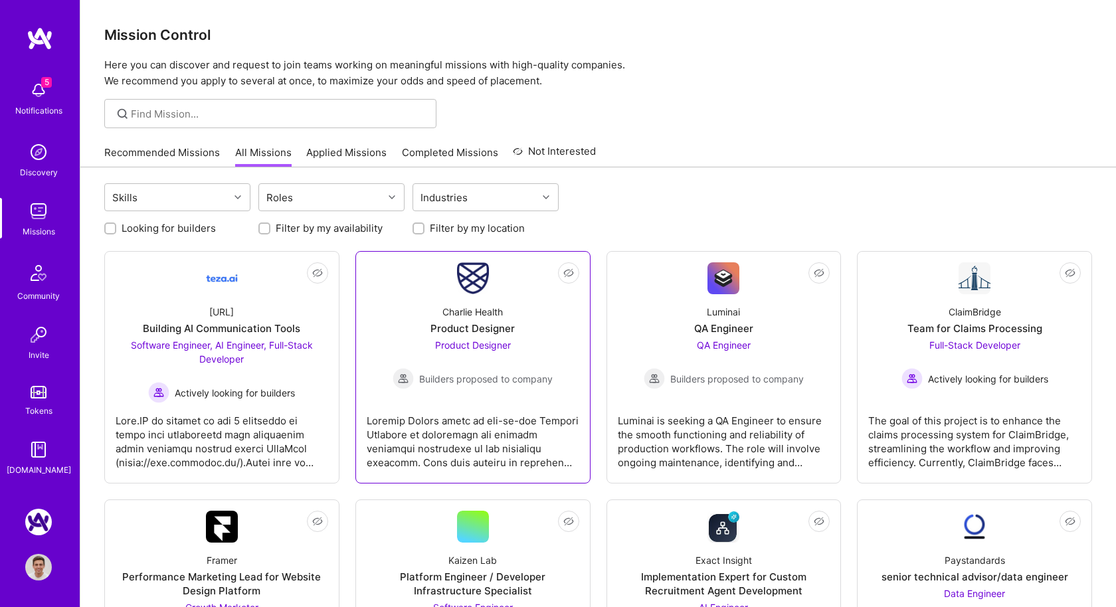
click at [472, 346] on span "Product Designer" at bounding box center [473, 345] width 76 height 11
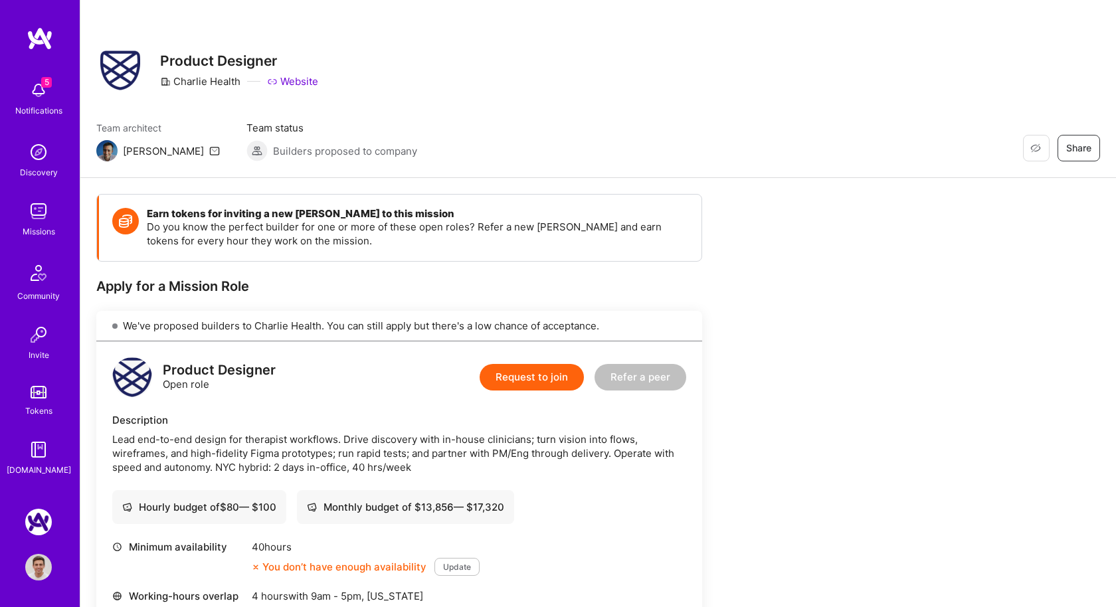
click at [508, 383] on button "Request to join" at bounding box center [532, 377] width 104 height 27
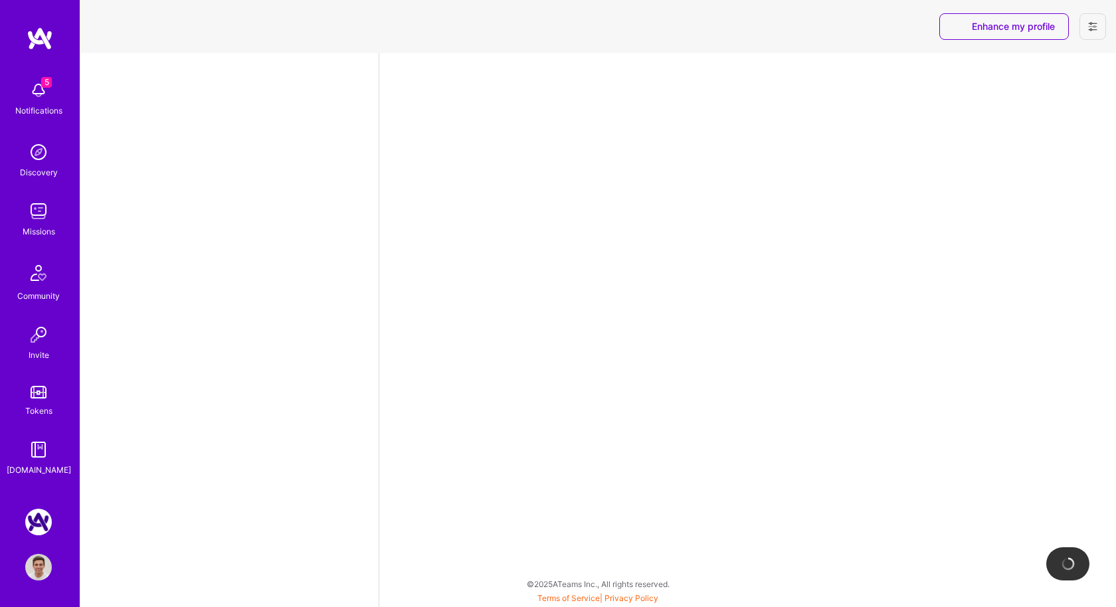
select select "US"
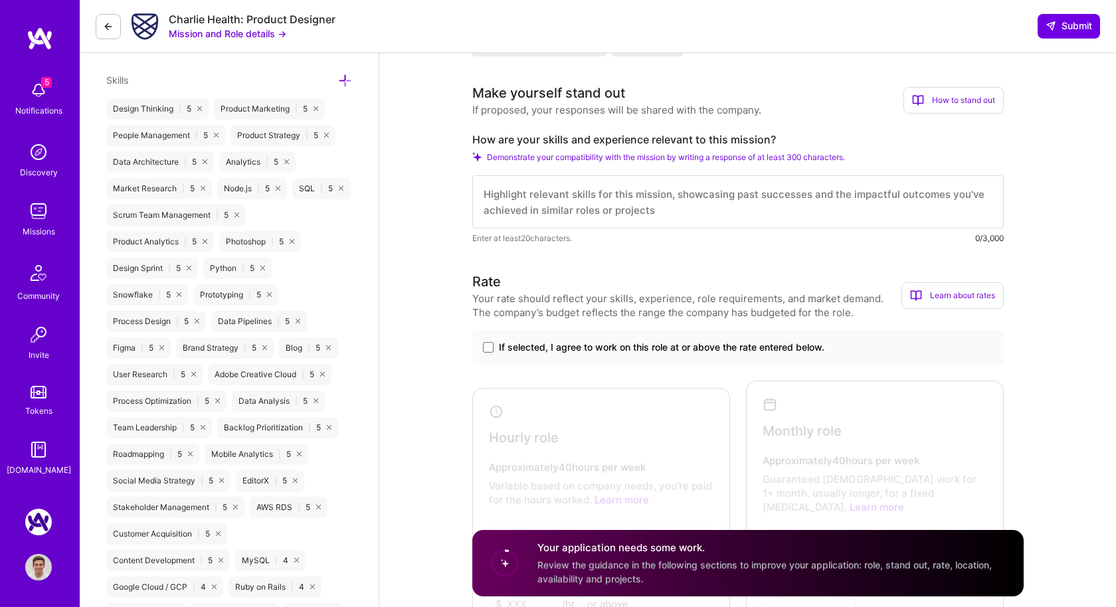
scroll to position [734, 0]
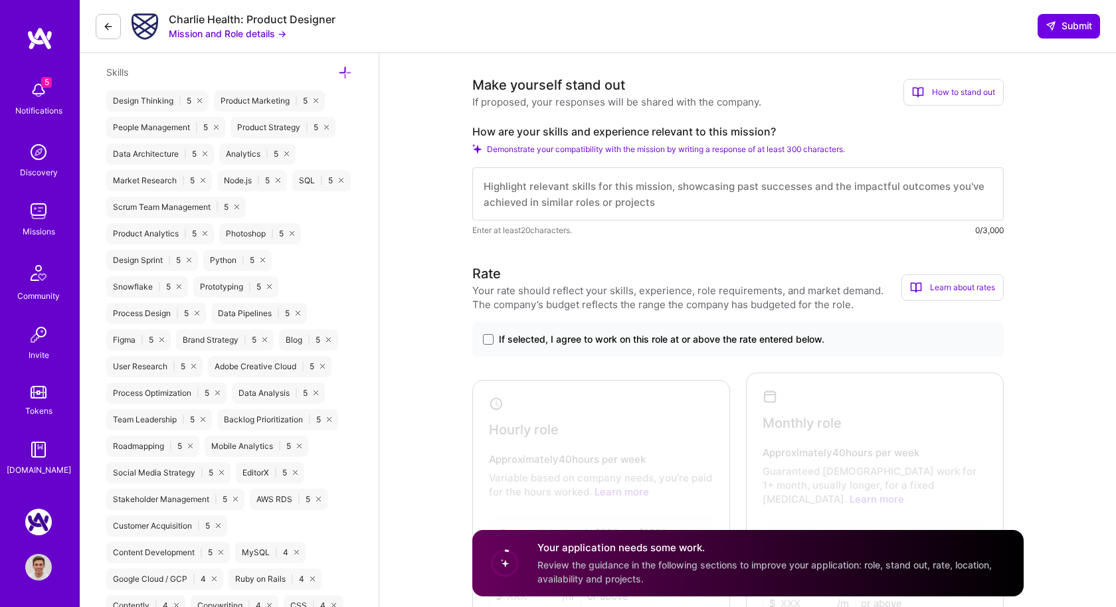
drag, startPoint x: 841, startPoint y: 338, endPoint x: 510, endPoint y: 338, distance: 330.3
click at [510, 338] on label "If selected, I agree to work on this role at or above the rate entered below." at bounding box center [738, 339] width 510 height 13
click at [0, 0] on input "If selected, I agree to work on this role at or above the rate entered below." at bounding box center [0, 0] width 0 height 0
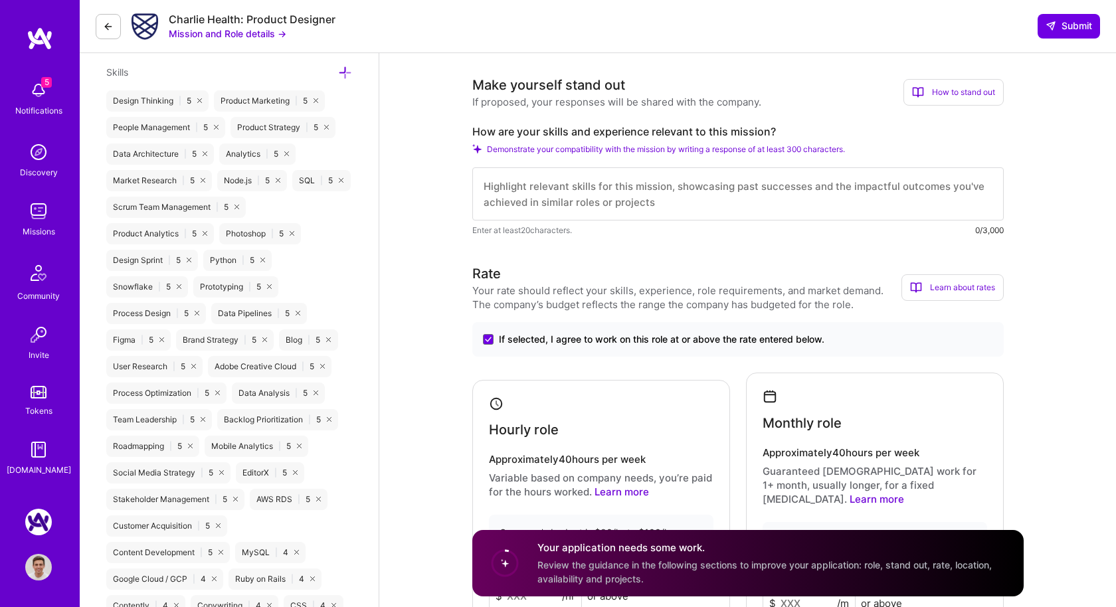
drag, startPoint x: 512, startPoint y: 340, endPoint x: 675, endPoint y: 336, distance: 163.5
click at [677, 335] on span "If selected, I agree to work on this role at or above the rate entered below." at bounding box center [662, 339] width 326 height 13
click at [0, 0] on input "If selected, I agree to work on this role at or above the rate entered below." at bounding box center [0, 0] width 0 height 0
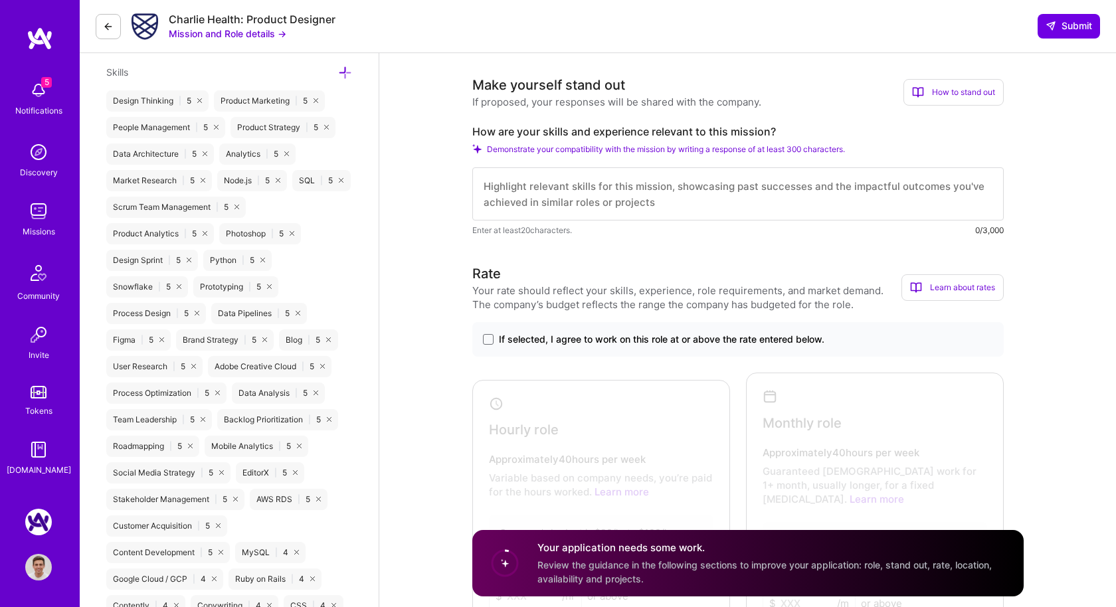
drag, startPoint x: 27, startPoint y: 554, endPoint x: 33, endPoint y: 561, distance: 9.0
click at [27, 554] on div "A.Team: Google Calendar Integration Testing Profile" at bounding box center [40, 545] width 31 height 72
click at [43, 569] on img at bounding box center [38, 567] width 27 height 27
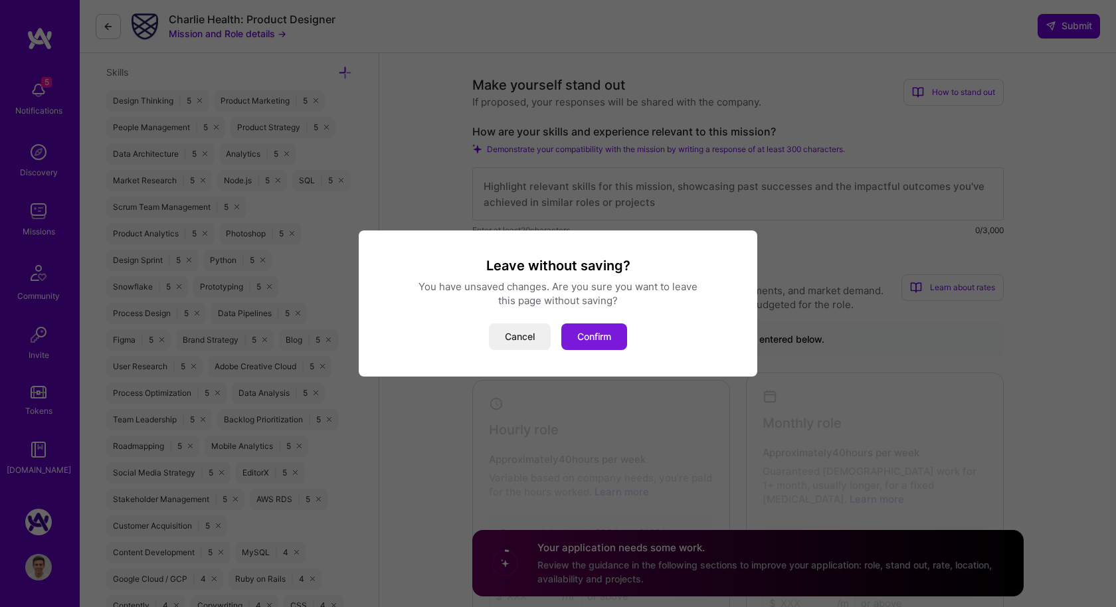
click at [594, 334] on button "Confirm" at bounding box center [595, 337] width 66 height 27
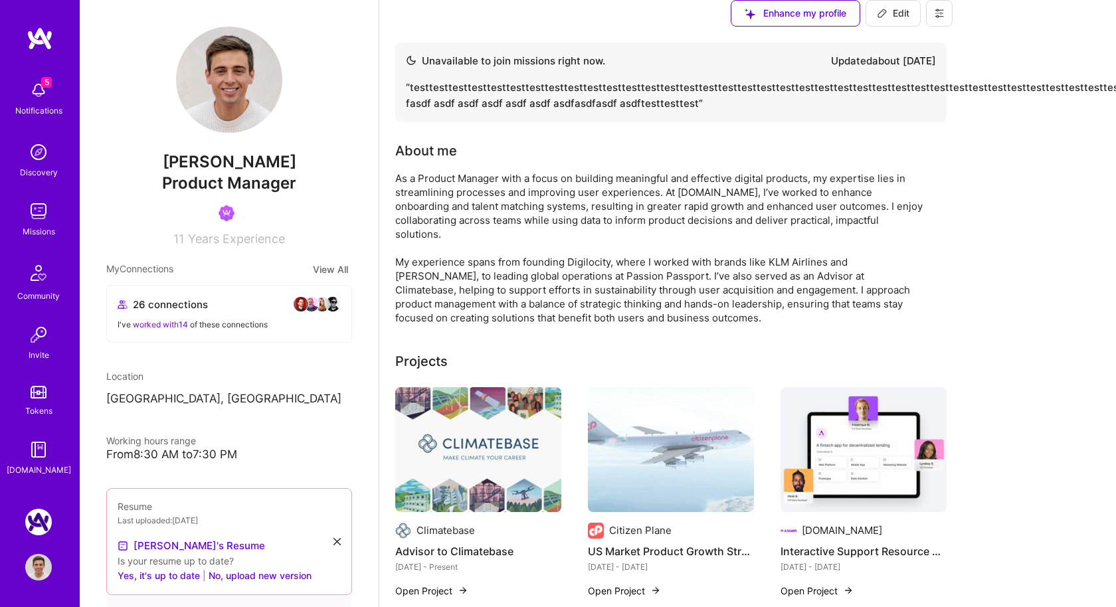
scroll to position [3, 0]
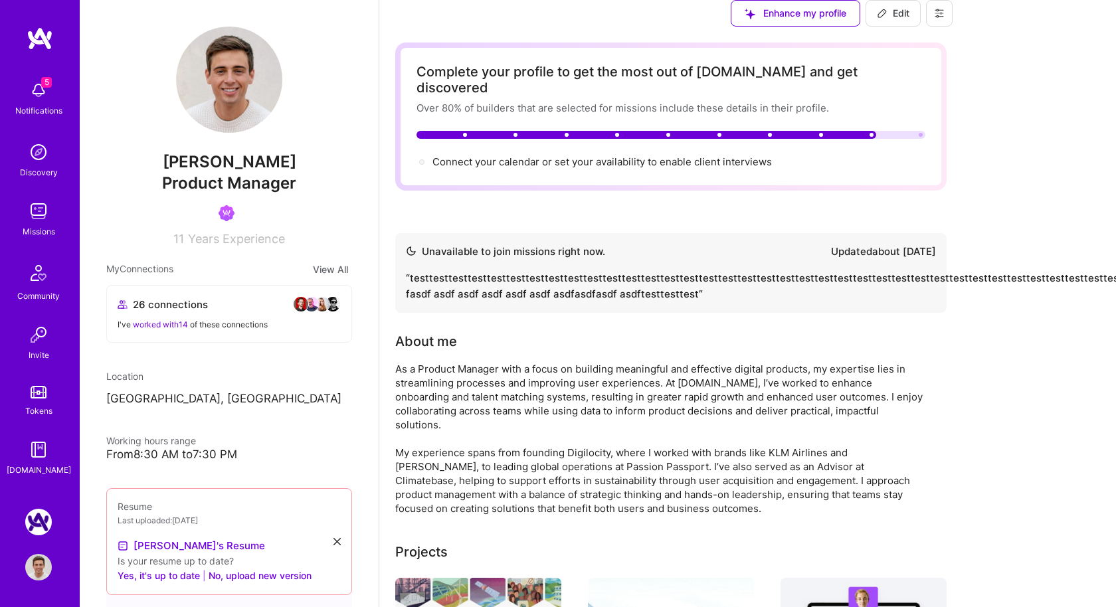
click at [953, 17] on button at bounding box center [939, 13] width 27 height 27
click at [953, 60] on button "Settings" at bounding box center [903, 44] width 100 height 34
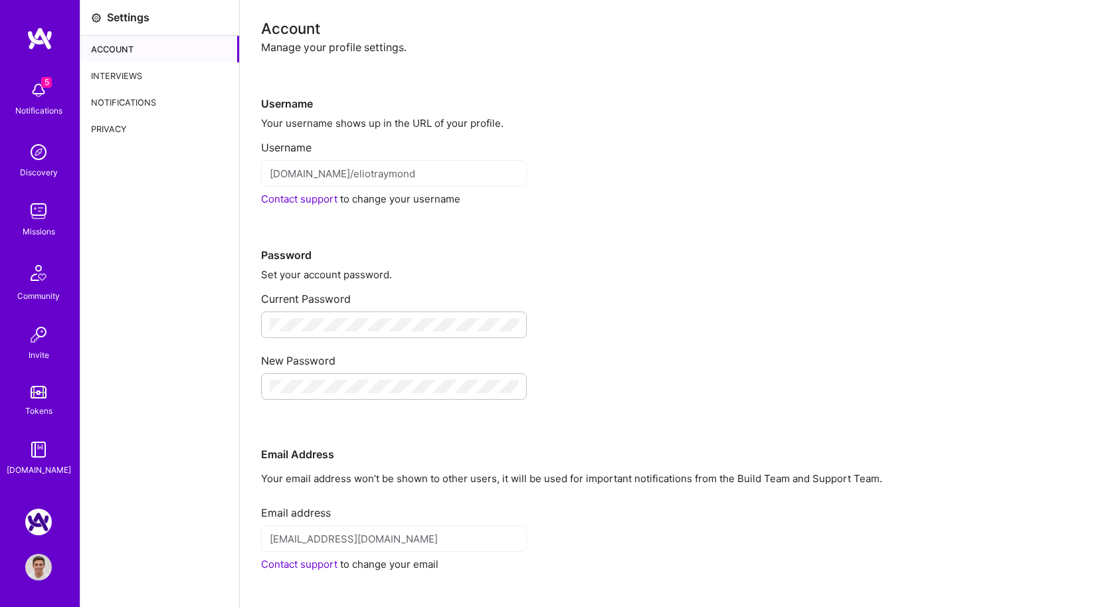
click at [136, 77] on div "Interviews" at bounding box center [159, 75] width 159 height 27
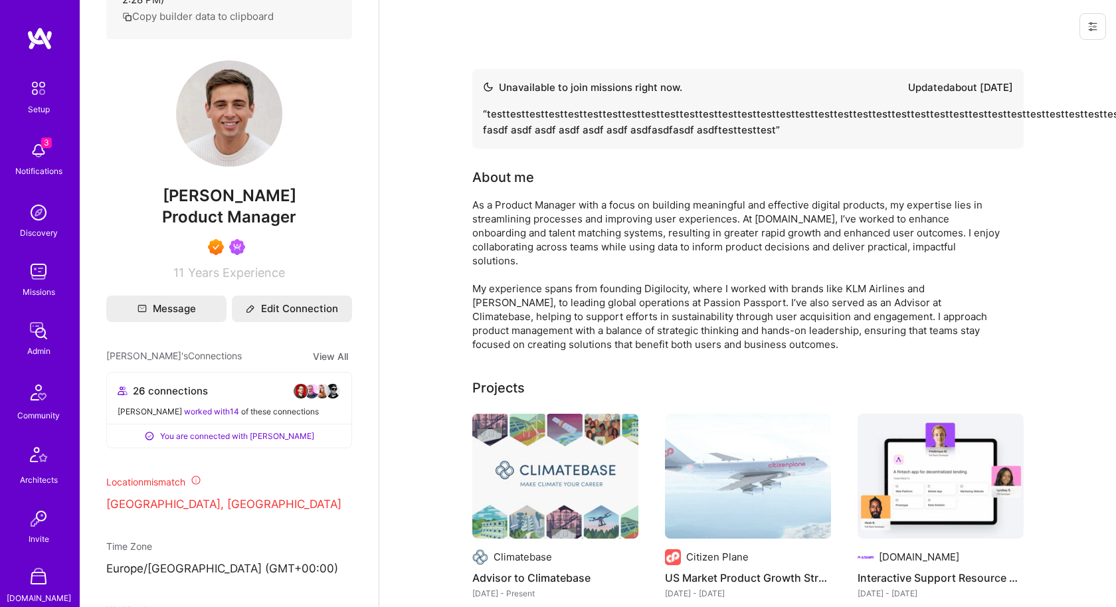
scroll to position [271, 0]
